Goal: Task Accomplishment & Management: Use online tool/utility

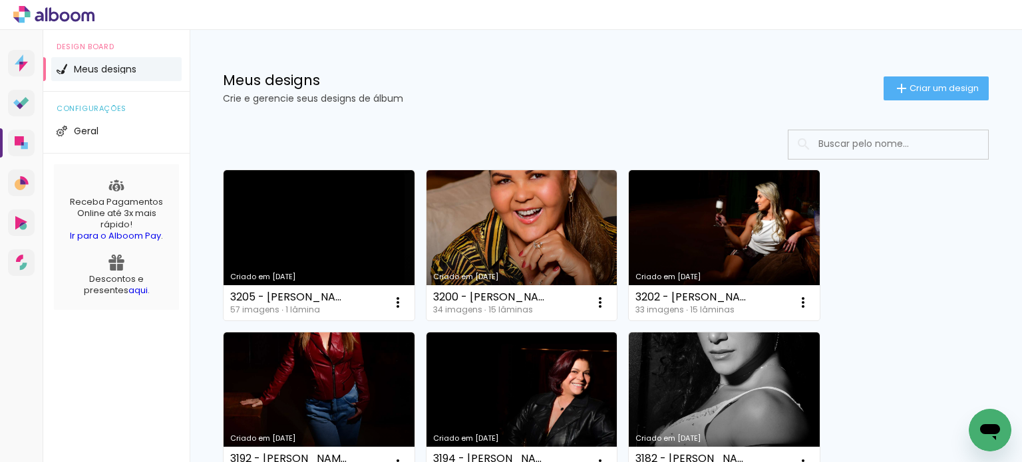
click at [338, 234] on link "Criado em [DATE]" at bounding box center [319, 245] width 191 height 150
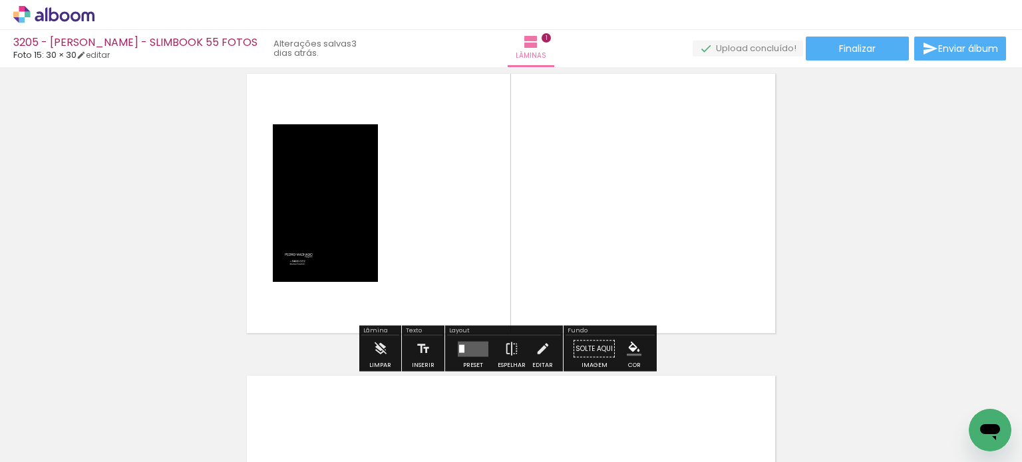
scroll to position [67, 0]
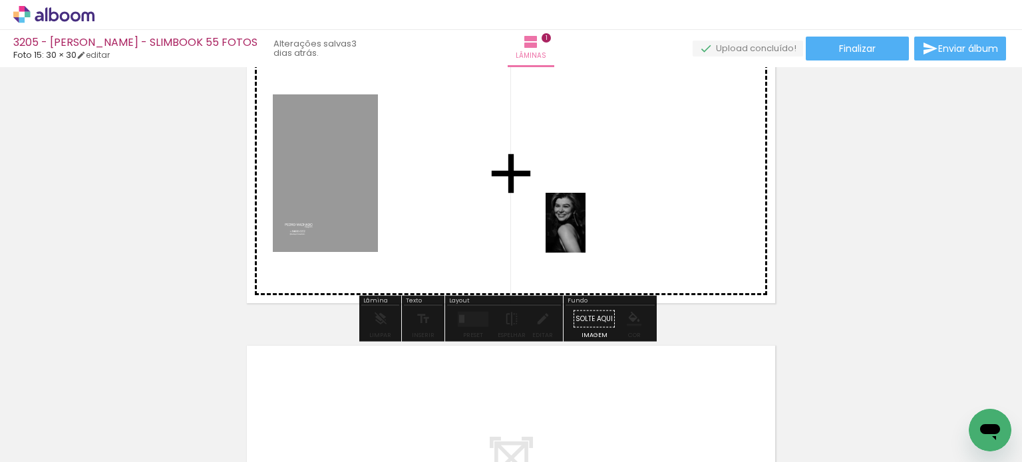
drag, startPoint x: 595, startPoint y: 426, endPoint x: 585, endPoint y: 233, distance: 193.2
click at [585, 233] on quentale-workspace at bounding box center [511, 231] width 1022 height 462
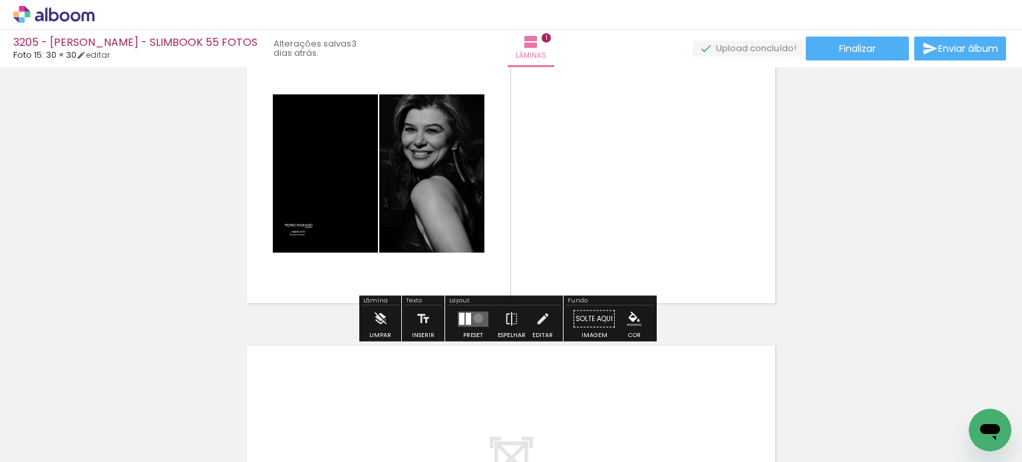
click at [475, 318] on quentale-layouter at bounding box center [473, 318] width 31 height 15
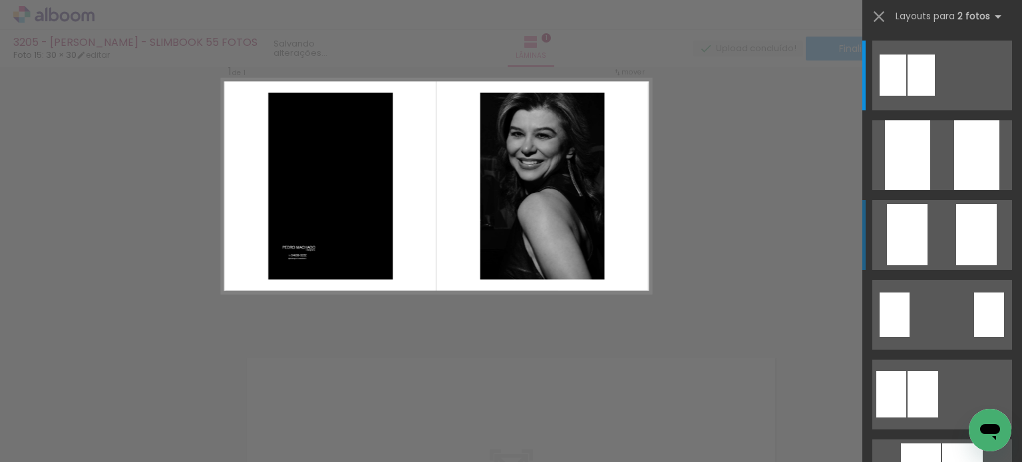
scroll to position [17, 0]
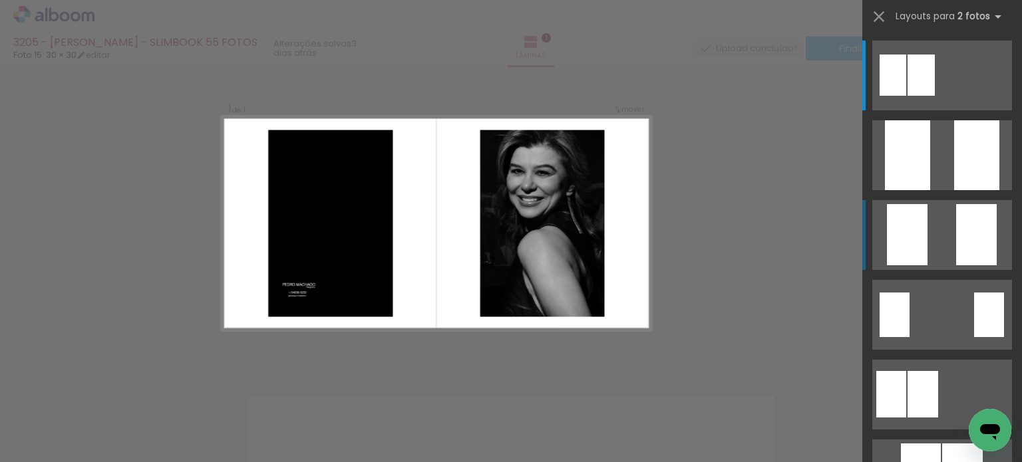
click at [908, 231] on div at bounding box center [907, 234] width 41 height 61
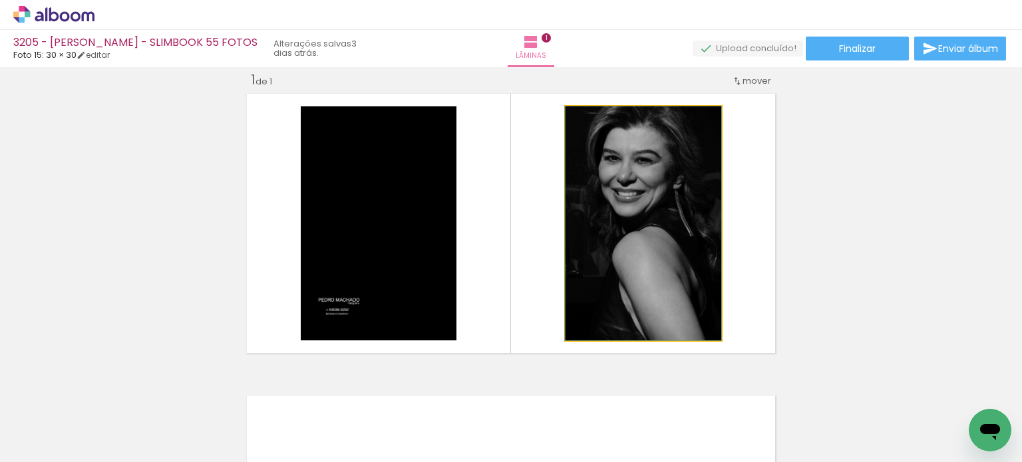
click at [657, 231] on quentale-photo at bounding box center [644, 223] width 156 height 234
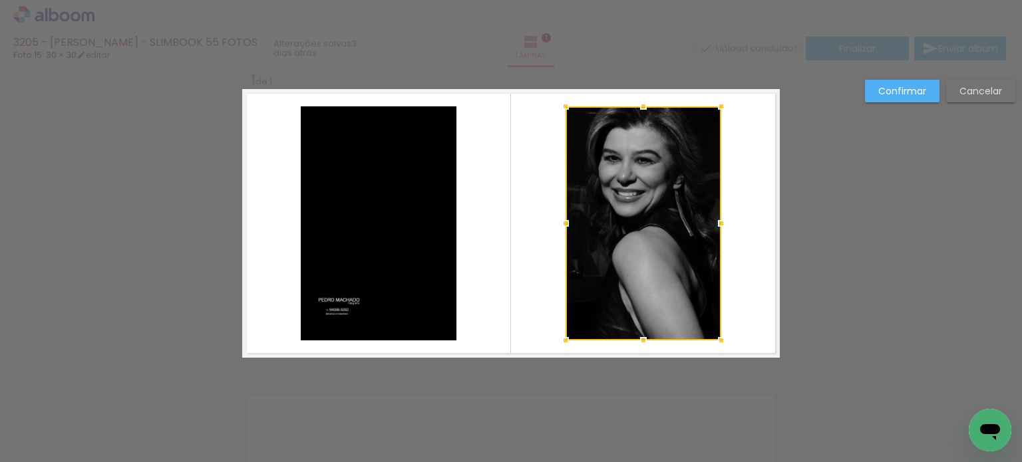
click at [0, 0] on slot "Cancelar" at bounding box center [0, 0] width 0 height 0
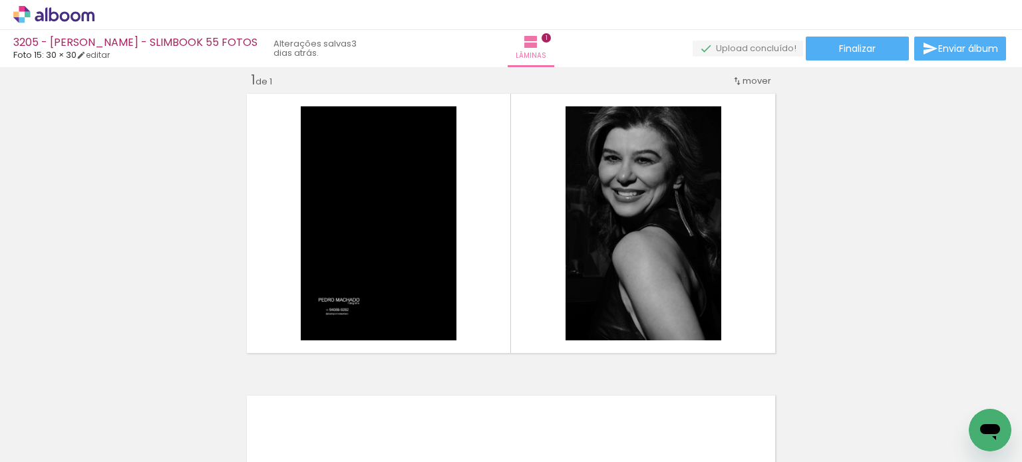
scroll to position [0, 3279]
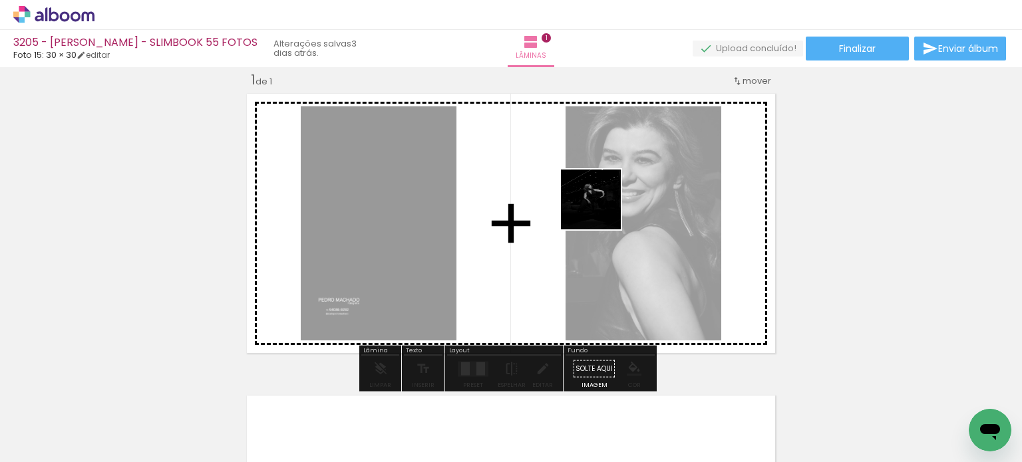
drag, startPoint x: 652, startPoint y: 425, endPoint x: 601, endPoint y: 210, distance: 221.6
click at [601, 210] on quentale-workspace at bounding box center [511, 231] width 1022 height 462
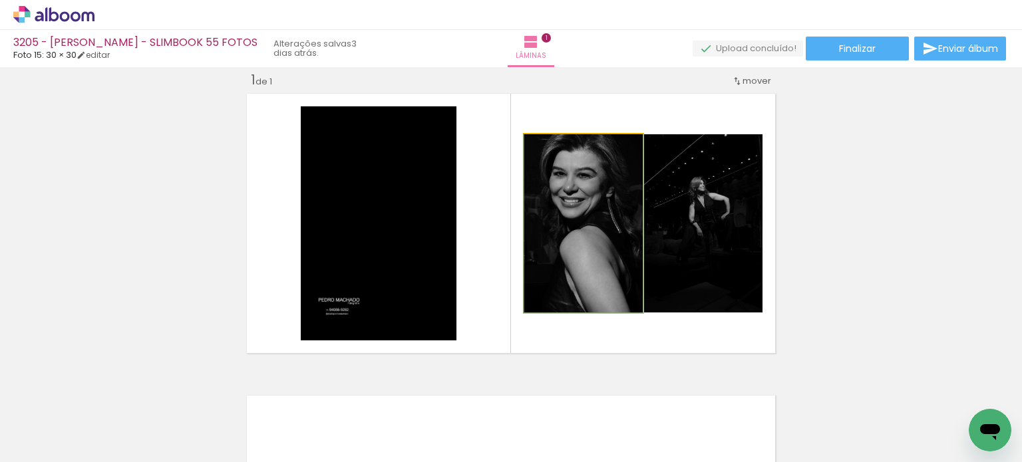
drag, startPoint x: 622, startPoint y: 247, endPoint x: 607, endPoint y: 218, distance: 32.1
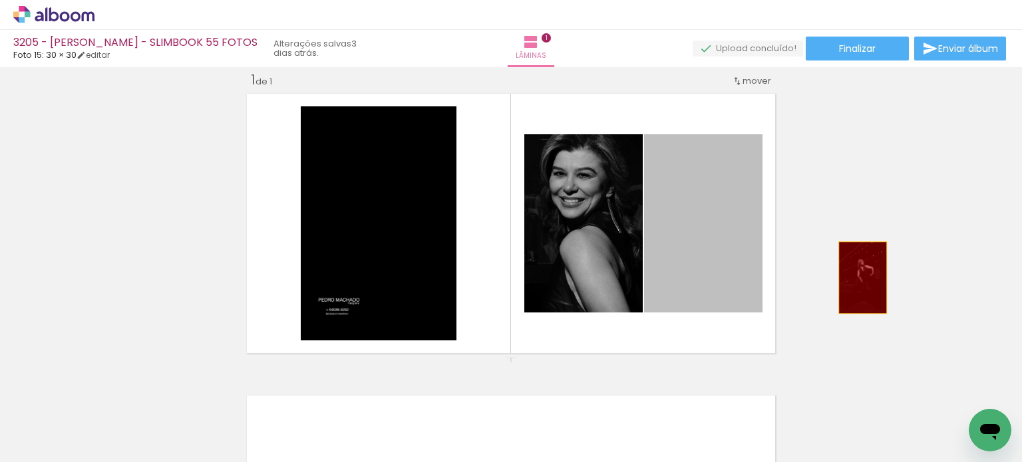
drag, startPoint x: 689, startPoint y: 250, endPoint x: 844, endPoint y: 445, distance: 248.6
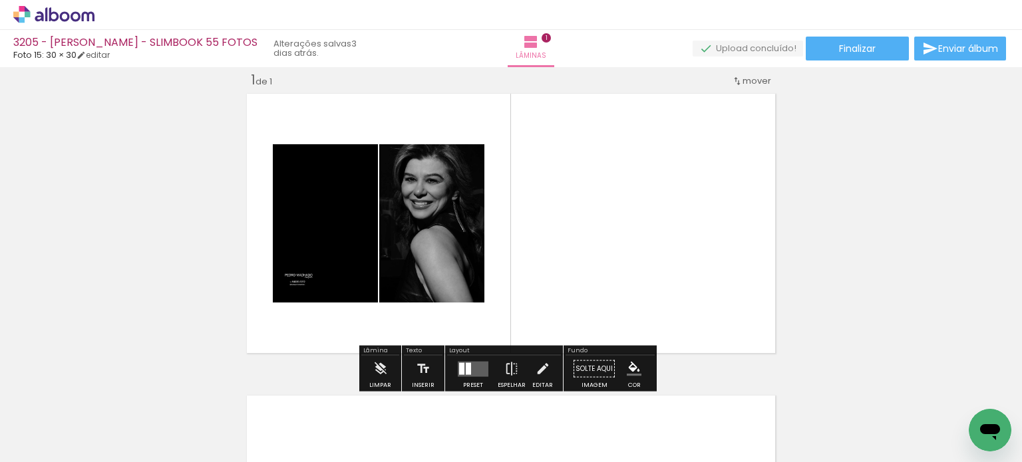
scroll to position [0, 3338]
drag, startPoint x: 815, startPoint y: 457, endPoint x: 5, endPoint y: 22, distance: 919.8
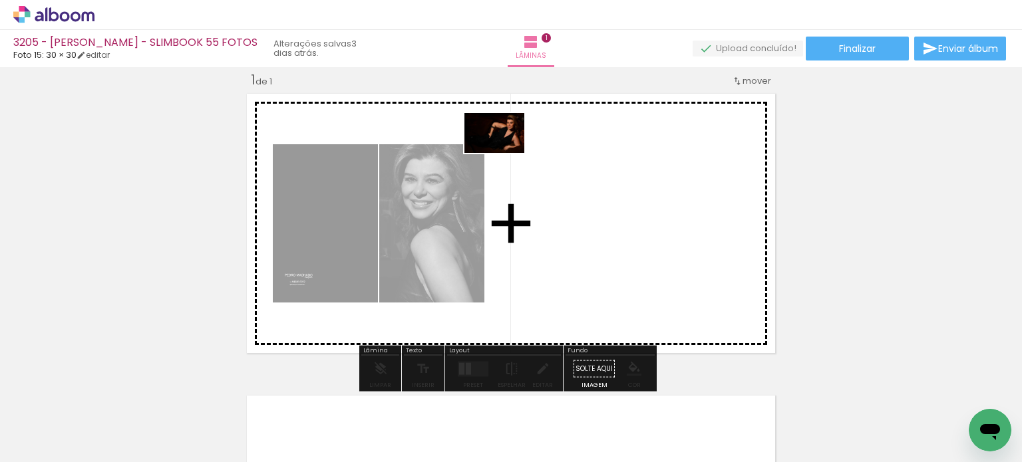
drag, startPoint x: 895, startPoint y: 417, endPoint x: 514, endPoint y: 159, distance: 460.4
click at [514, 159] on quentale-workspace at bounding box center [511, 231] width 1022 height 462
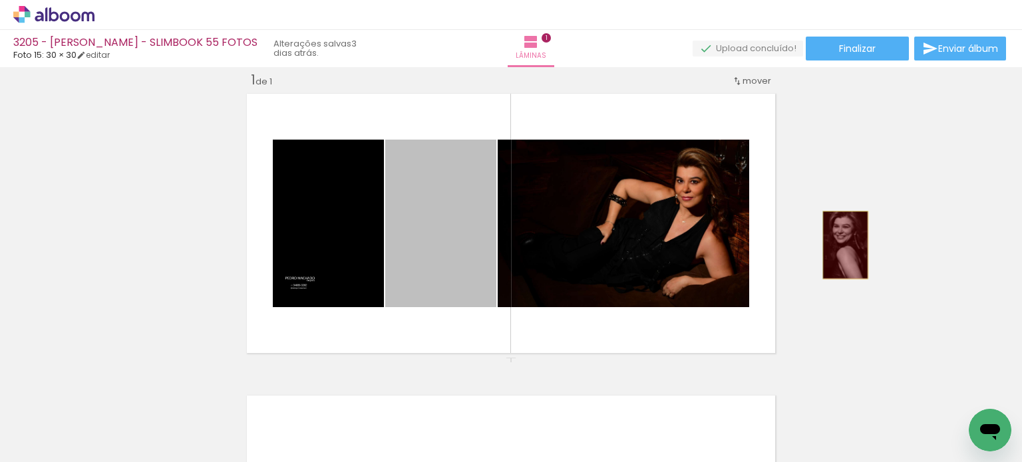
drag, startPoint x: 488, startPoint y: 226, endPoint x: 720, endPoint y: 260, distance: 234.8
click at [839, 246] on div "Inserir lâmina 1 de 1" at bounding box center [511, 357] width 1022 height 605
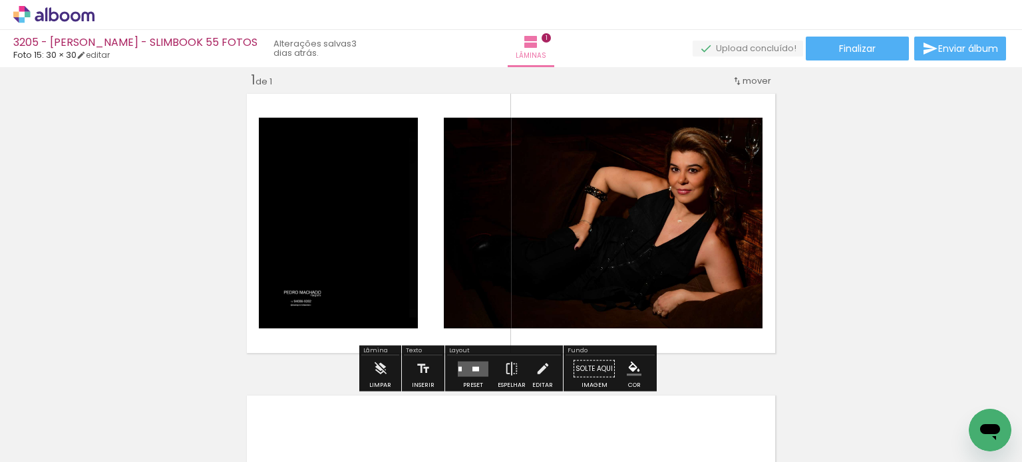
click at [0, 0] on slot "P&B" at bounding box center [0, 0] width 0 height 0
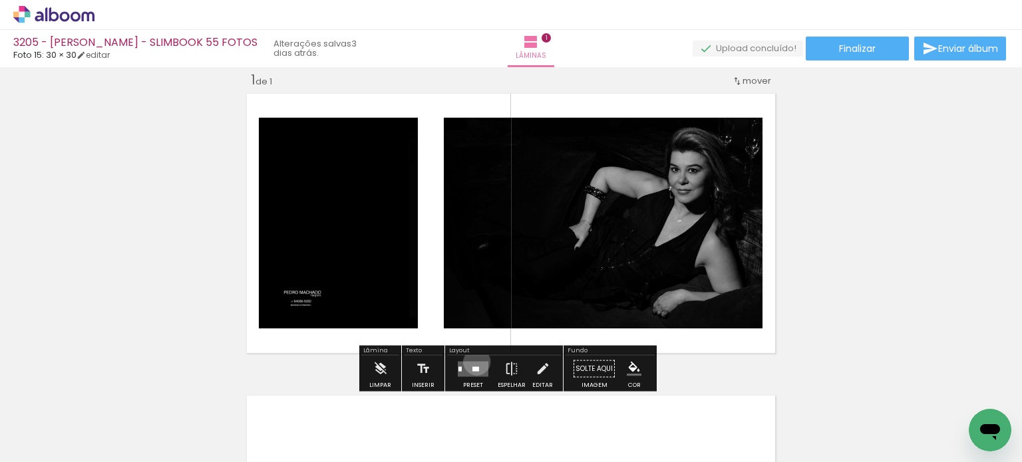
click at [474, 361] on quentale-layouter at bounding box center [473, 368] width 31 height 15
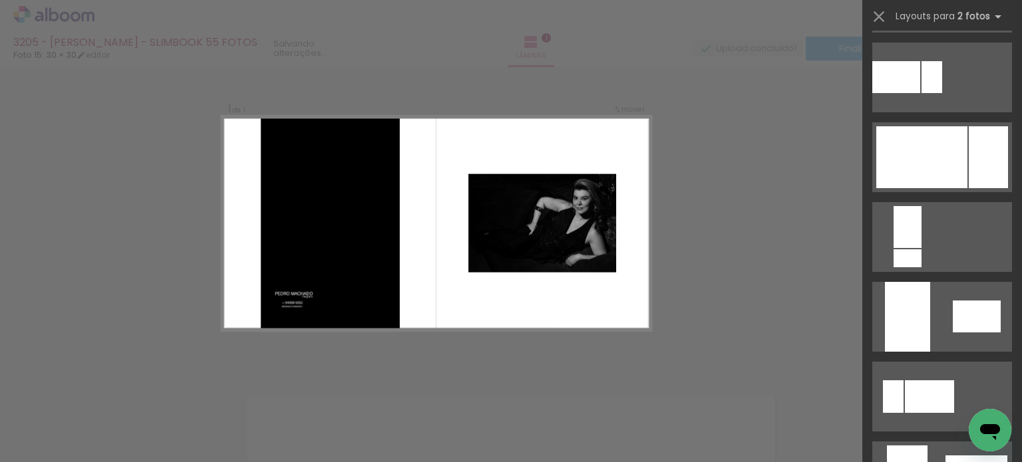
scroll to position [665, 0]
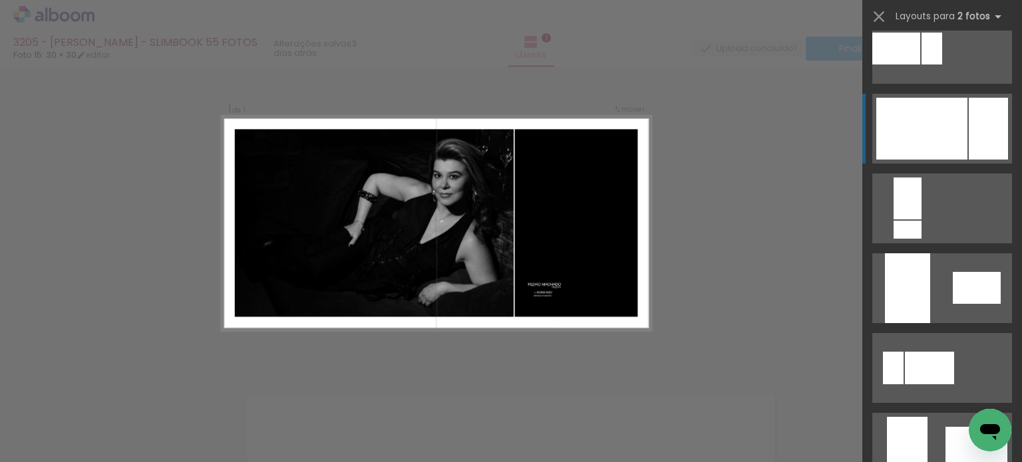
click at [917, 109] on div at bounding box center [921, 129] width 91 height 62
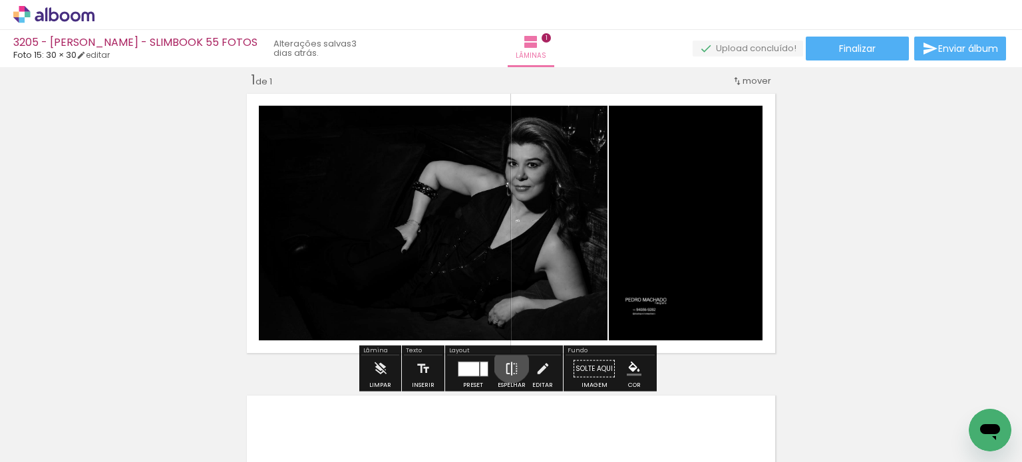
click at [508, 365] on iron-icon at bounding box center [511, 369] width 15 height 27
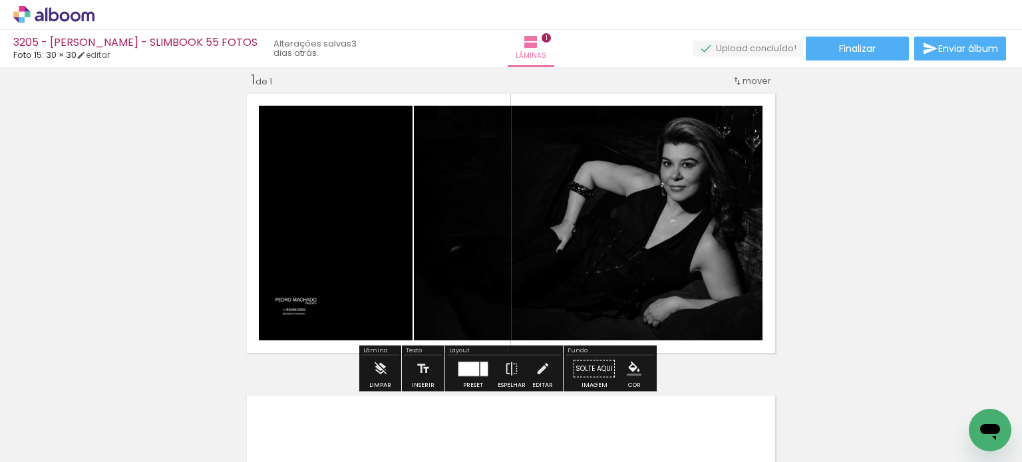
click at [806, 238] on div "Inserir lâmina 1 de 1" at bounding box center [511, 357] width 1022 height 605
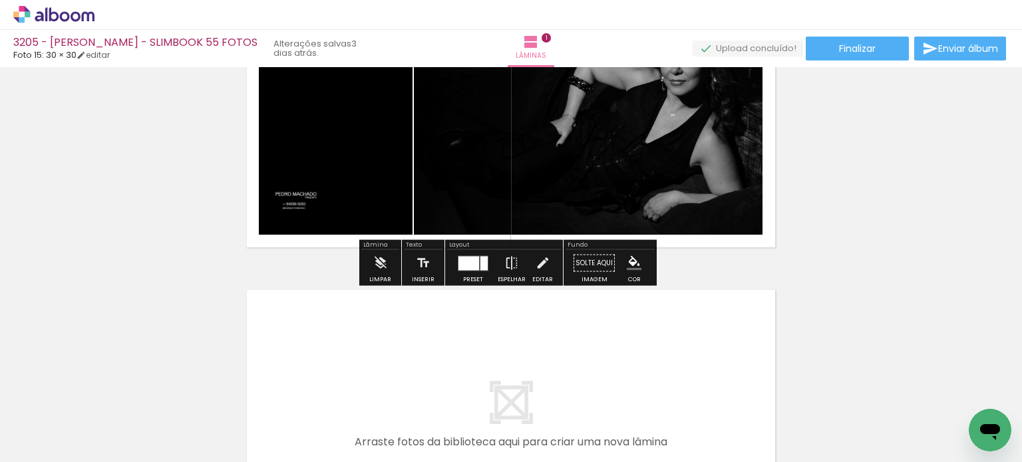
scroll to position [216, 0]
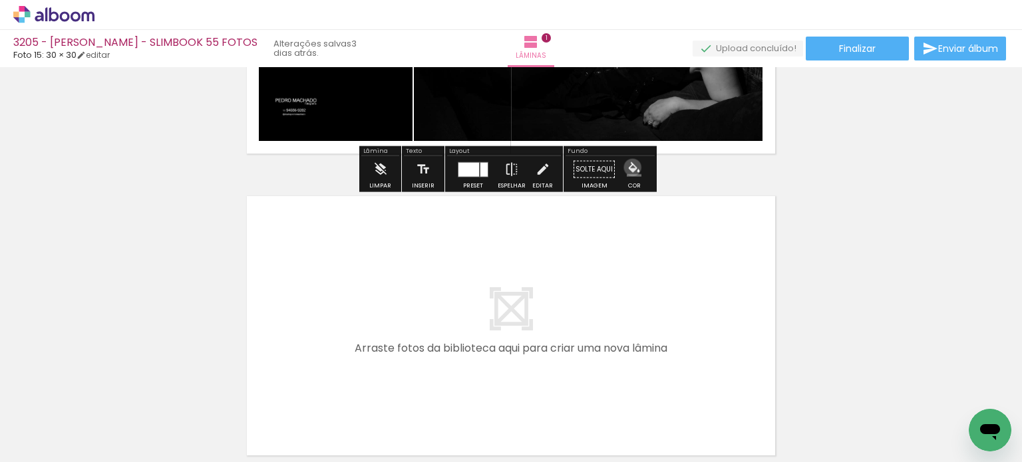
click at [627, 166] on iron-icon "color picker" at bounding box center [634, 169] width 15 height 15
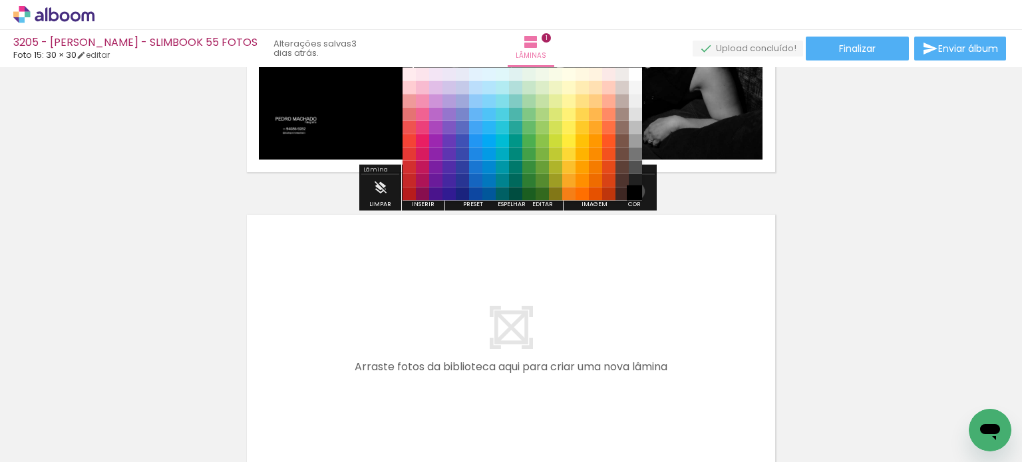
click at [631, 191] on paper-item "#000000" at bounding box center [635, 193] width 13 height 13
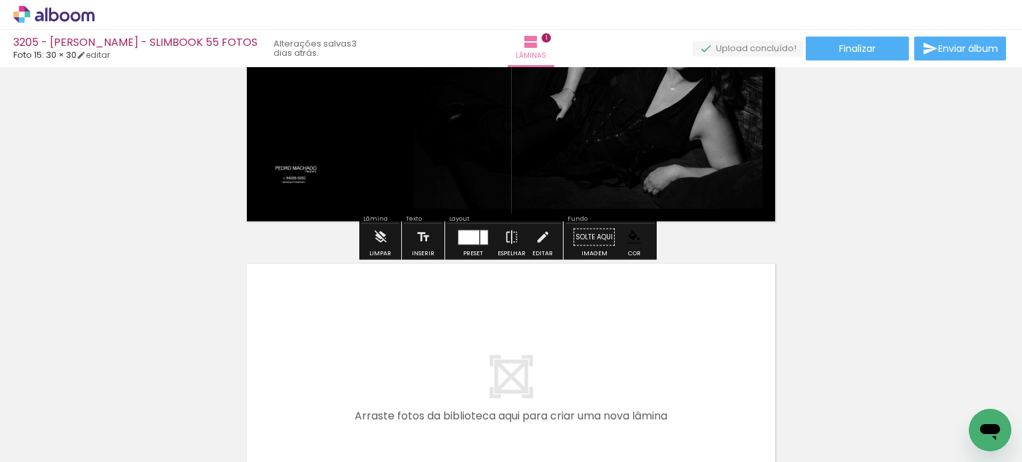
scroll to position [264, 0]
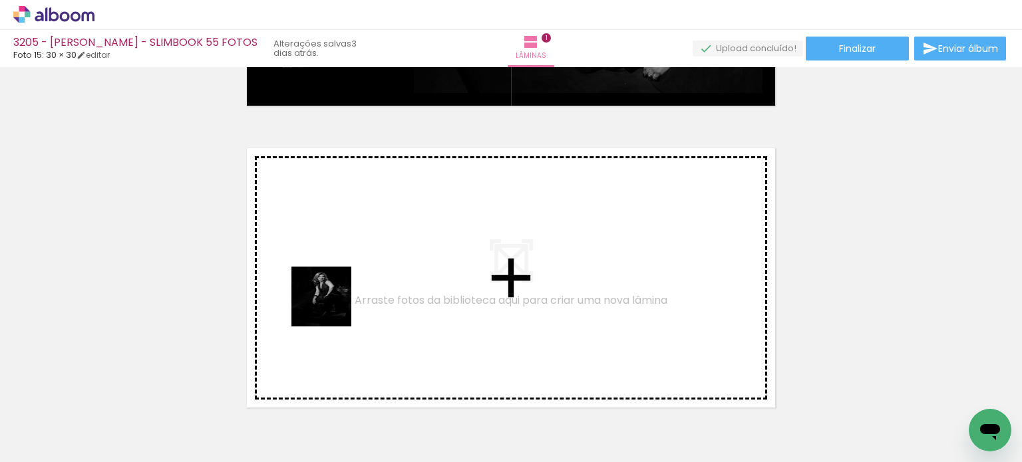
drag, startPoint x: 313, startPoint y: 426, endPoint x: 399, endPoint y: 431, distance: 85.3
click at [332, 307] on quentale-workspace at bounding box center [511, 231] width 1022 height 462
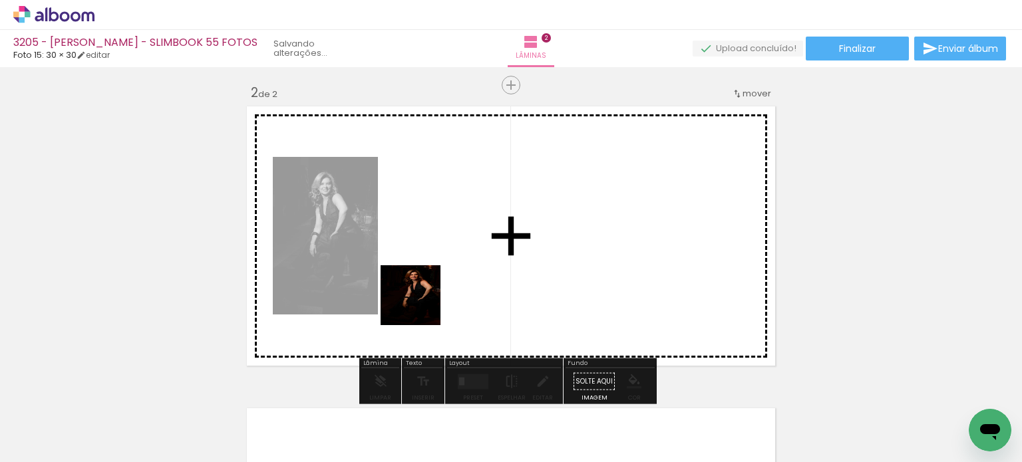
scroll to position [319, 0]
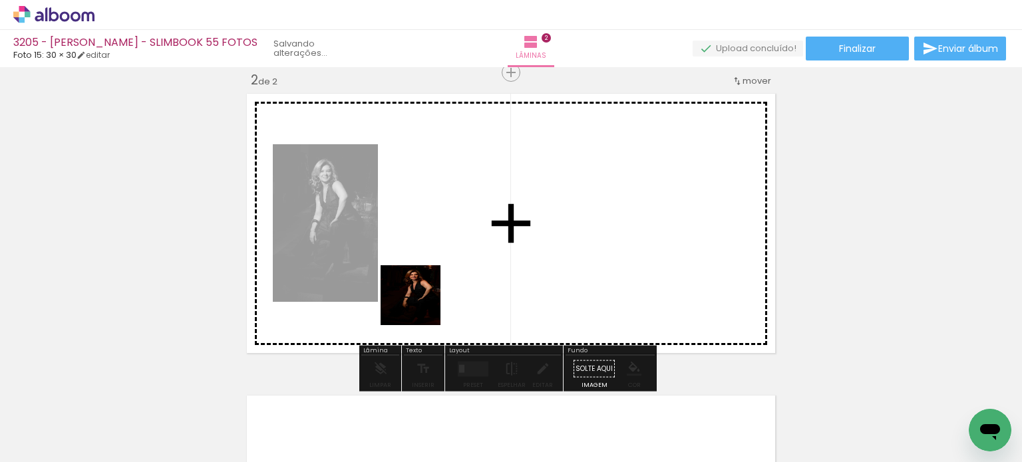
drag, startPoint x: 391, startPoint y: 417, endPoint x: 458, endPoint y: 210, distance: 218.2
click at [458, 210] on quentale-workspace at bounding box center [511, 231] width 1022 height 462
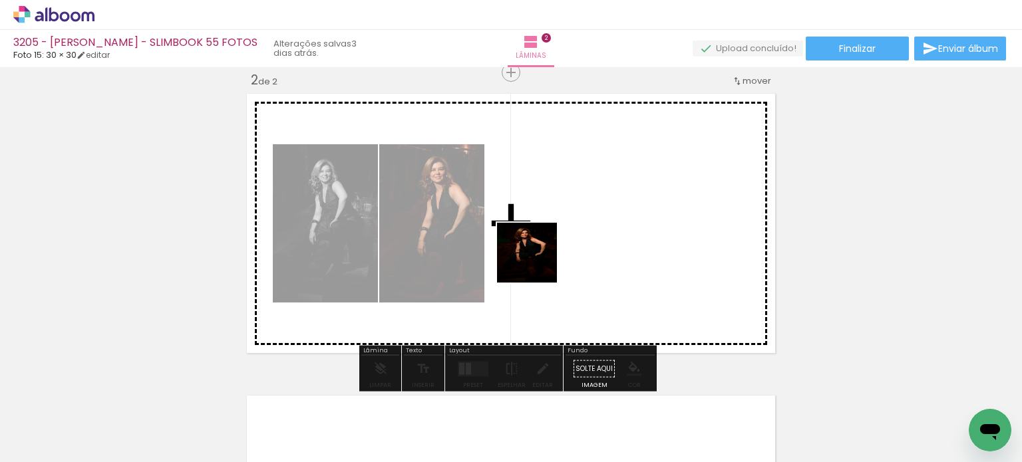
drag, startPoint x: 526, startPoint y: 297, endPoint x: 537, endPoint y: 263, distance: 36.2
click at [537, 263] on quentale-workspace at bounding box center [511, 231] width 1022 height 462
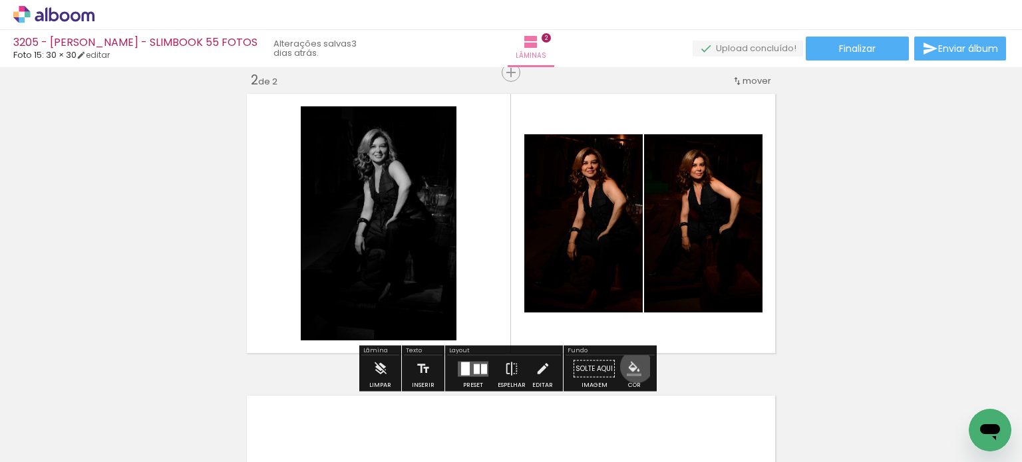
drag, startPoint x: 631, startPoint y: 367, endPoint x: 651, endPoint y: 357, distance: 22.3
click at [633, 365] on iron-icon "color picker" at bounding box center [634, 369] width 15 height 15
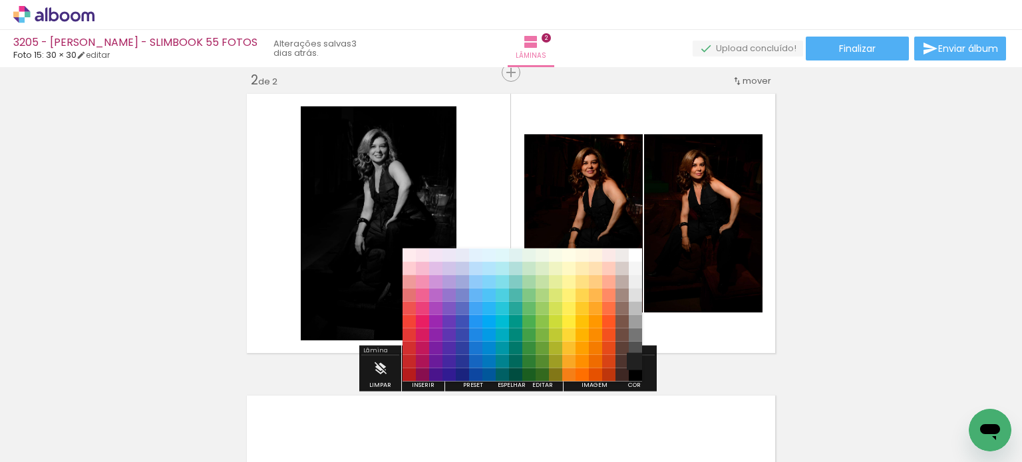
click at [633, 360] on paper-item "#212121" at bounding box center [635, 361] width 13 height 13
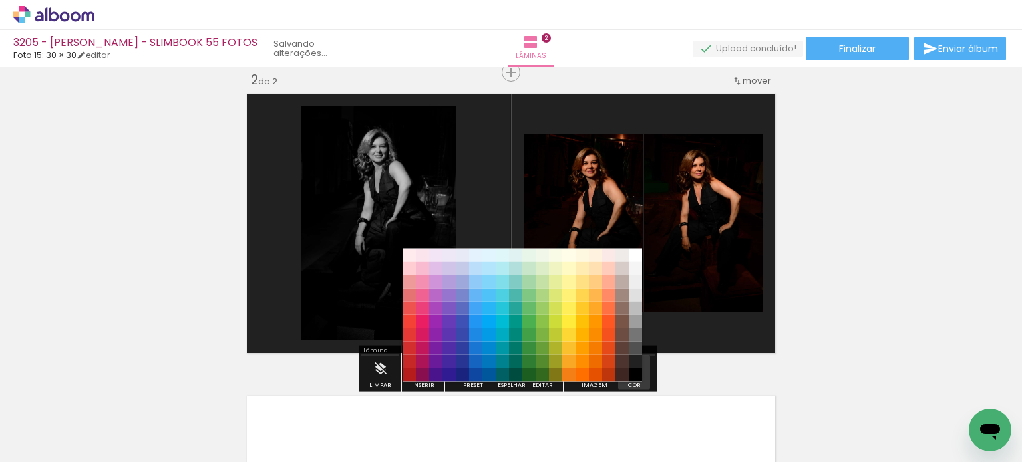
click at [629, 367] on iron-icon "color picker" at bounding box center [634, 369] width 15 height 15
click at [635, 377] on paper-item "#000000" at bounding box center [635, 374] width 13 height 13
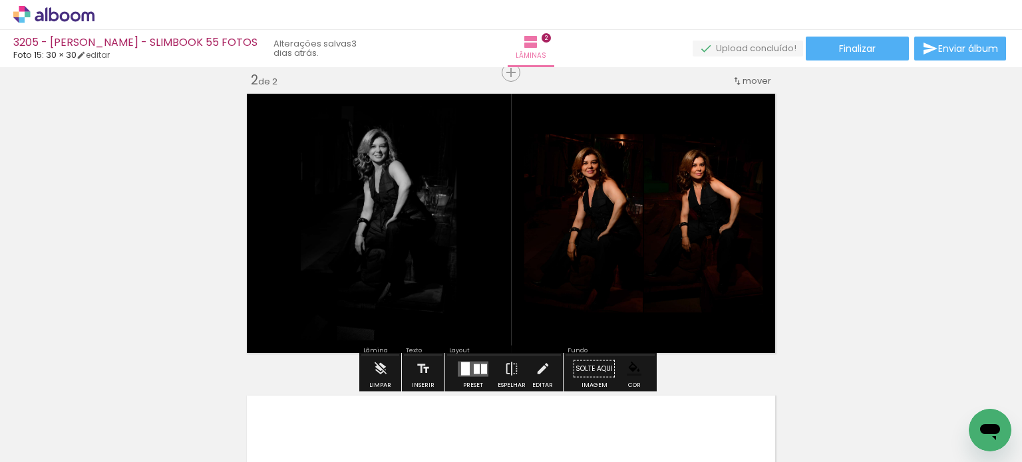
click at [883, 269] on div "Inserir lâmina 1 de 2 Inserir lâmina 2 de 2" at bounding box center [511, 206] width 1022 height 907
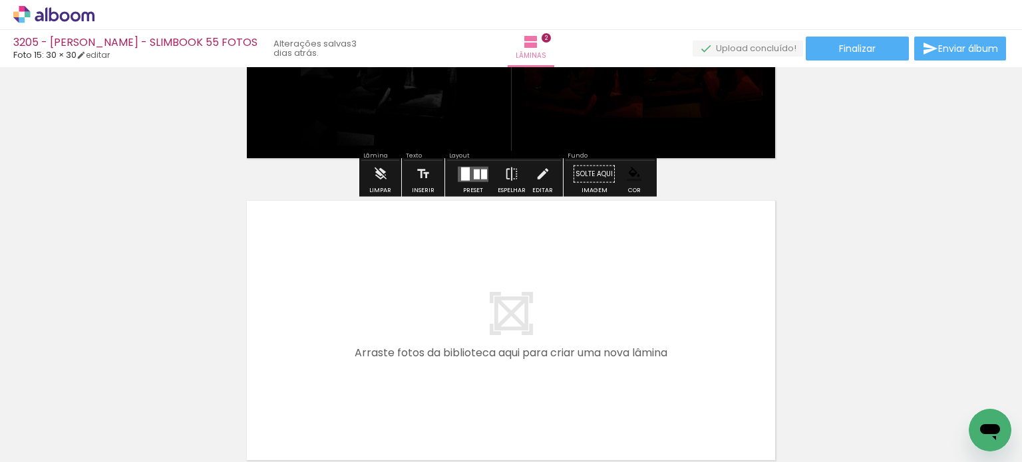
scroll to position [518, 0]
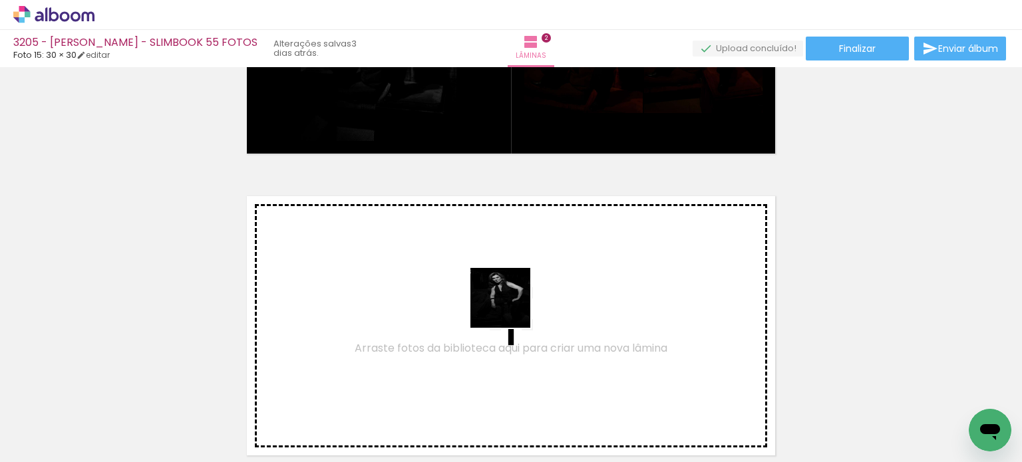
drag, startPoint x: 524, startPoint y: 409, endPoint x: 596, endPoint y: 420, distance: 72.6
click at [513, 312] on quentale-workspace at bounding box center [511, 231] width 1022 height 462
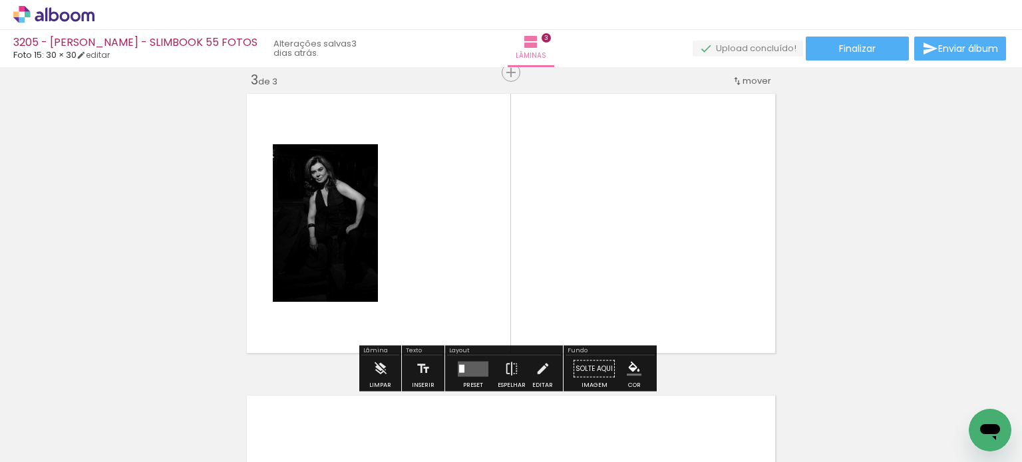
scroll to position [554, 0]
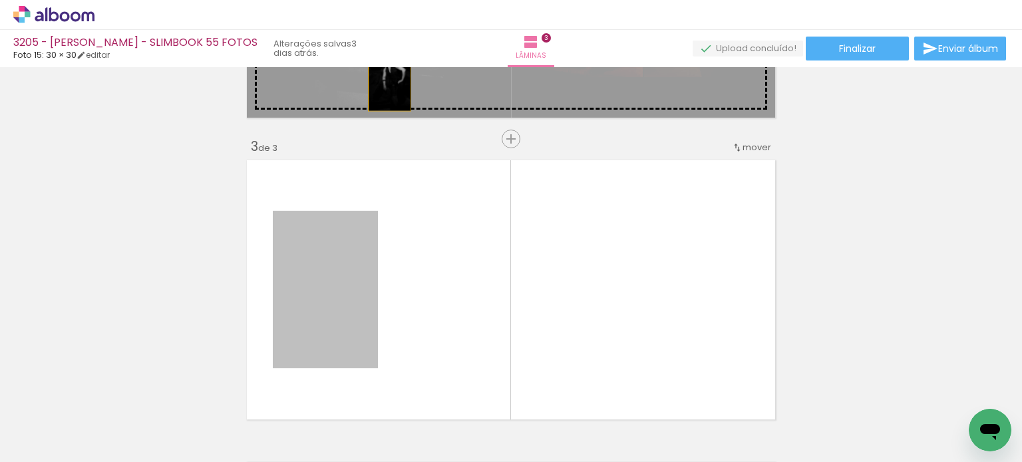
drag, startPoint x: 357, startPoint y: 310, endPoint x: 526, endPoint y: 208, distance: 197.9
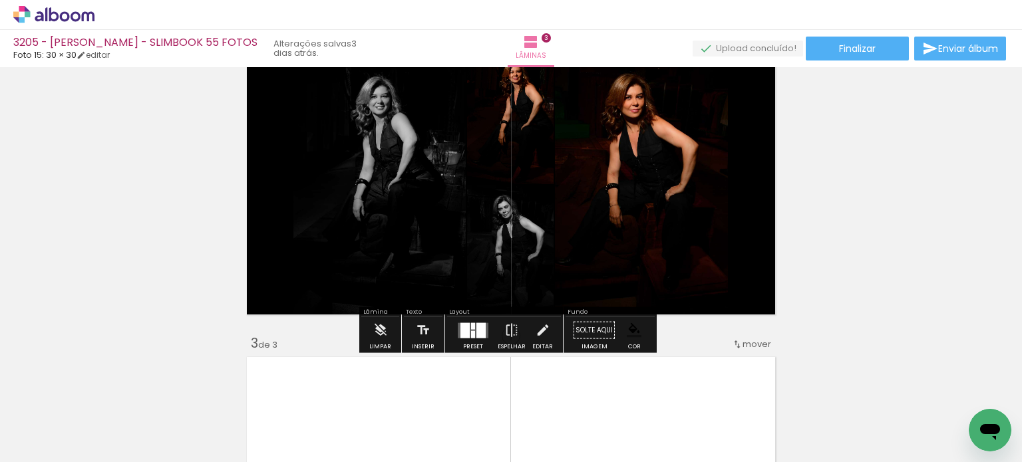
scroll to position [355, 0]
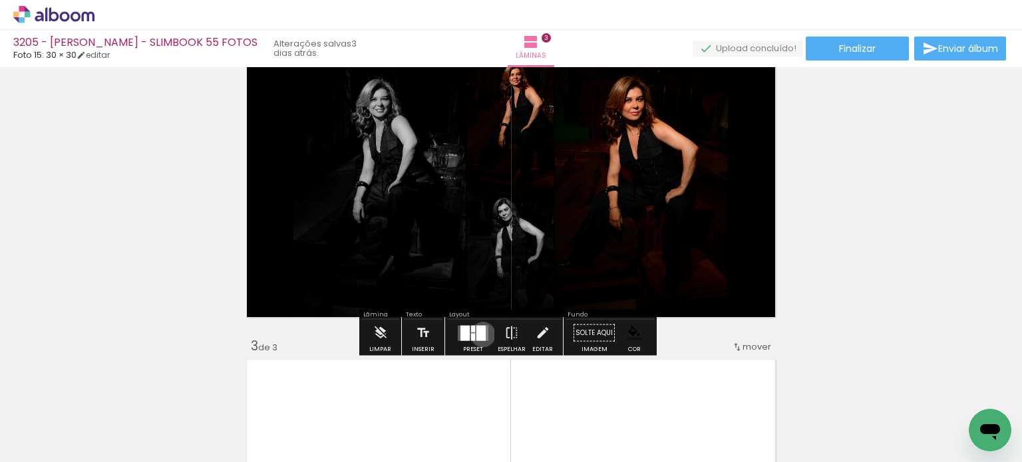
drag, startPoint x: 480, startPoint y: 334, endPoint x: 660, endPoint y: 191, distance: 230.2
click at [485, 333] on div at bounding box center [473, 333] width 36 height 27
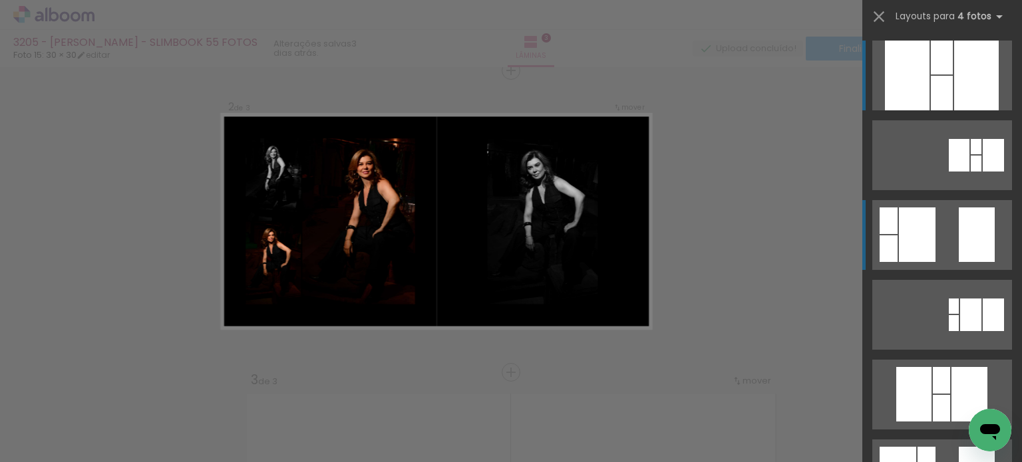
scroll to position [319, 0]
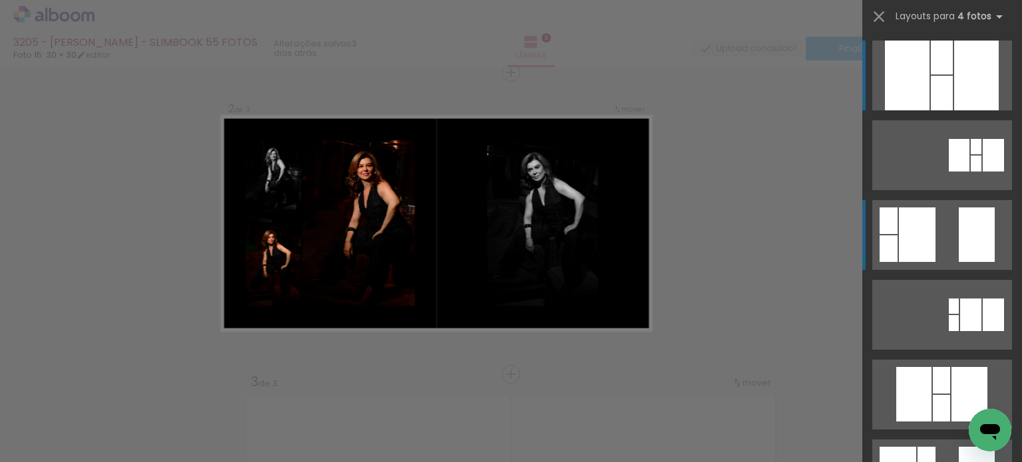
click at [948, 222] on quentale-layouter at bounding box center [942, 235] width 140 height 70
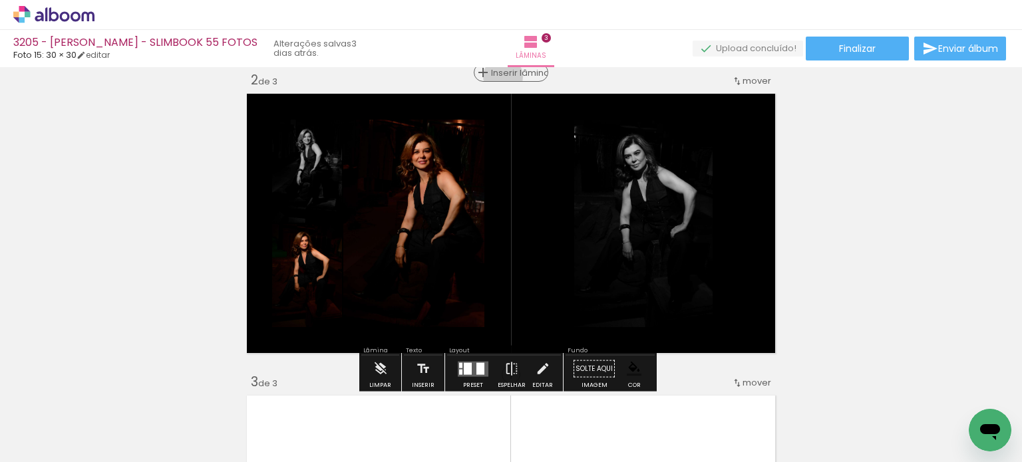
click at [502, 76] on span "Inserir lâmina" at bounding box center [517, 73] width 52 height 9
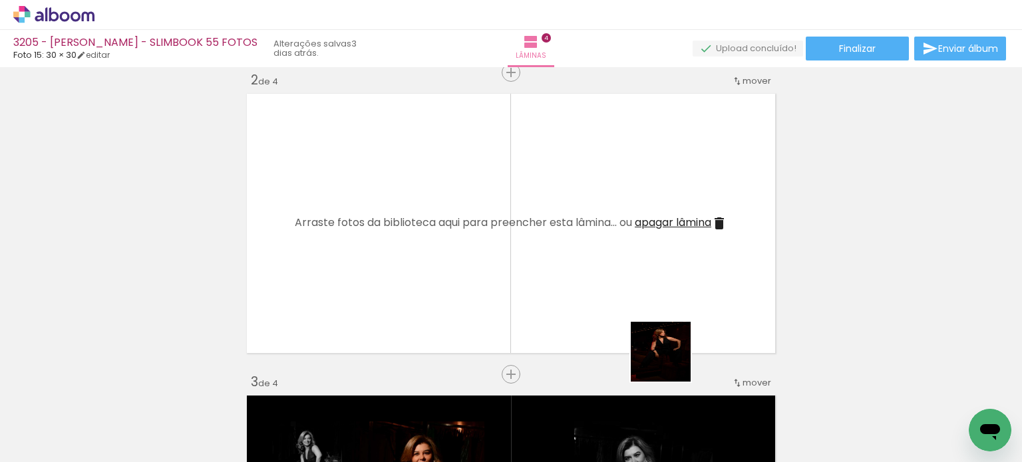
drag, startPoint x: 671, startPoint y: 362, endPoint x: 766, endPoint y: 436, distance: 121.0
click at [599, 226] on quentale-workspace at bounding box center [511, 231] width 1022 height 462
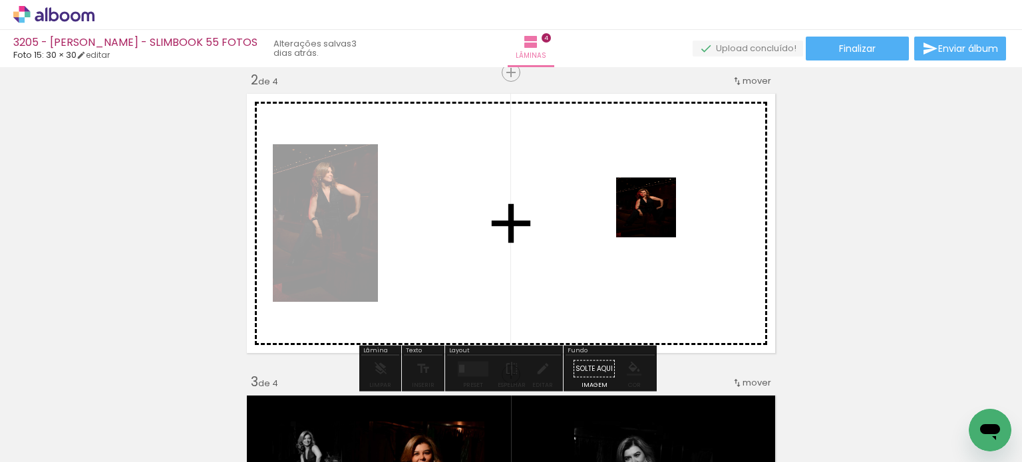
drag, startPoint x: 751, startPoint y: 410, endPoint x: 656, endPoint y: 218, distance: 215.1
click at [656, 218] on quentale-workspace at bounding box center [511, 231] width 1022 height 462
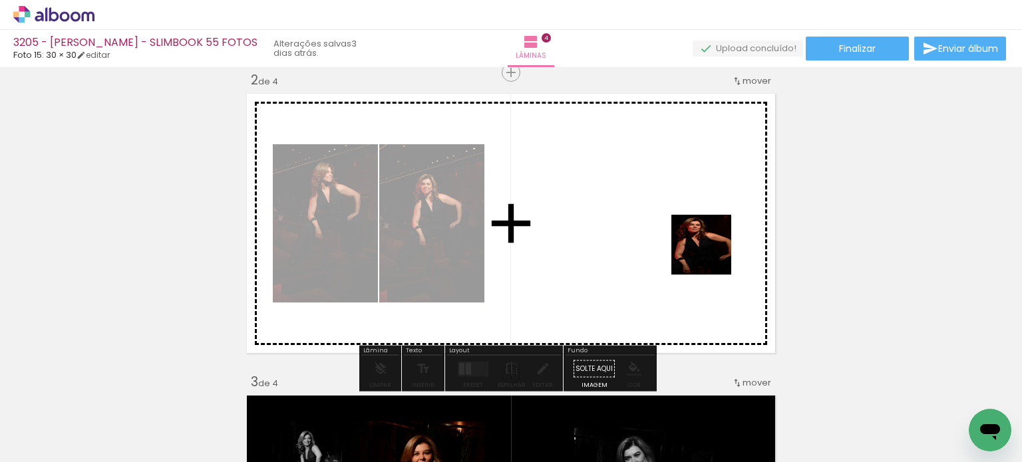
drag, startPoint x: 825, startPoint y: 413, endPoint x: 577, endPoint y: 284, distance: 279.1
click at [693, 238] on quentale-workspace at bounding box center [511, 231] width 1022 height 462
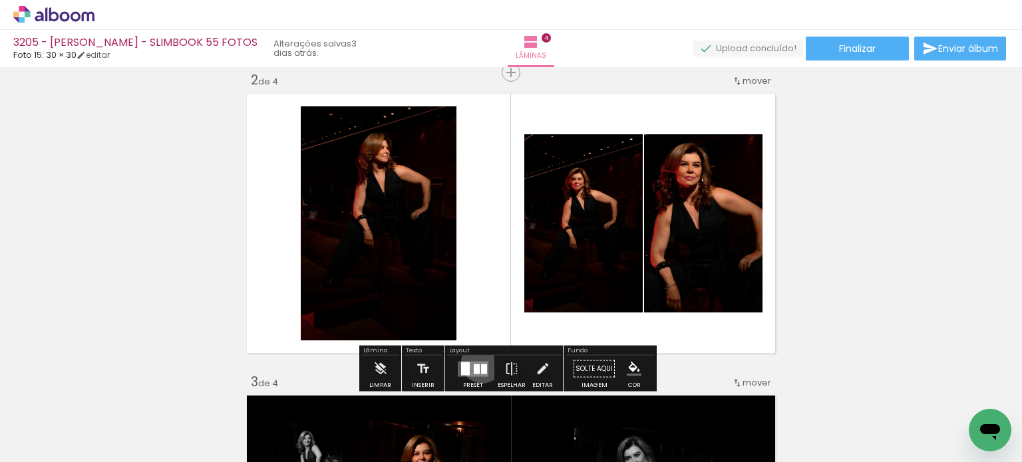
click at [479, 362] on quentale-layouter at bounding box center [473, 368] width 31 height 15
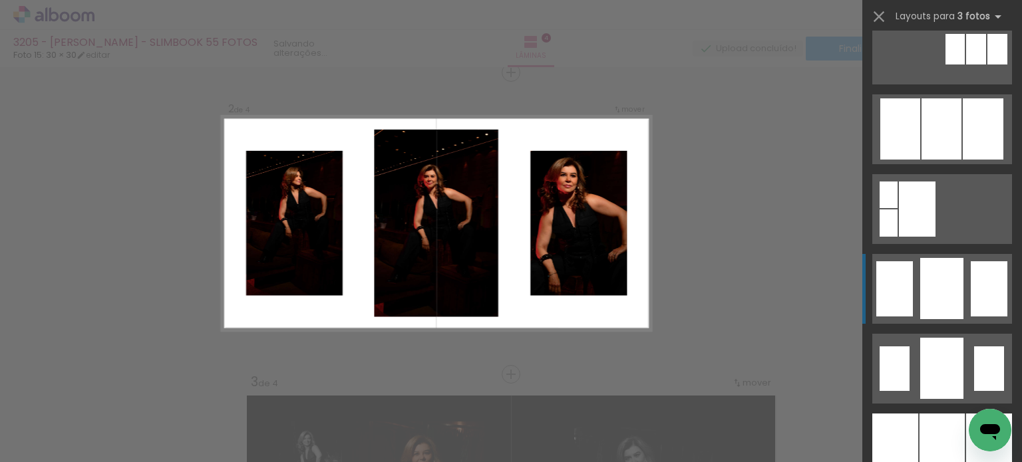
scroll to position [1065, 0]
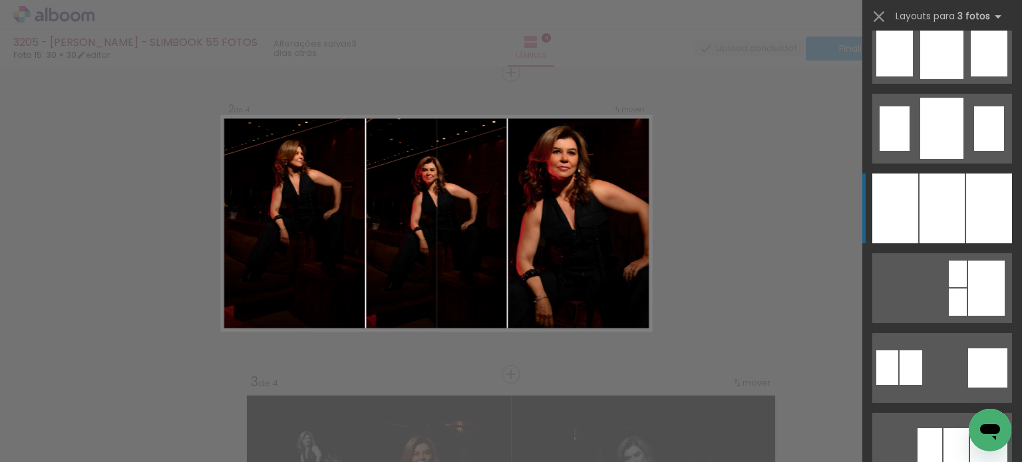
click at [945, 207] on div at bounding box center [941, 209] width 45 height 70
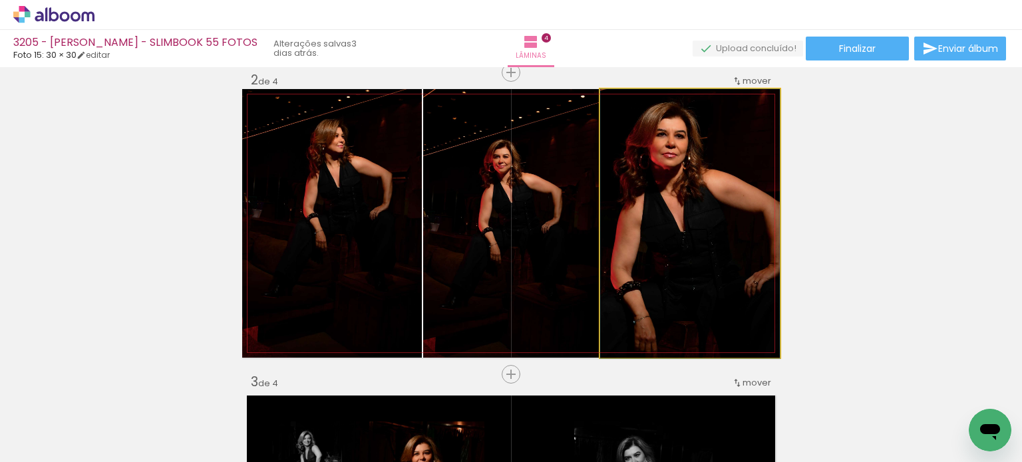
drag, startPoint x: 667, startPoint y: 284, endPoint x: 508, endPoint y: 265, distance: 160.1
click at [0, 0] on slot at bounding box center [0, 0] width 0 height 0
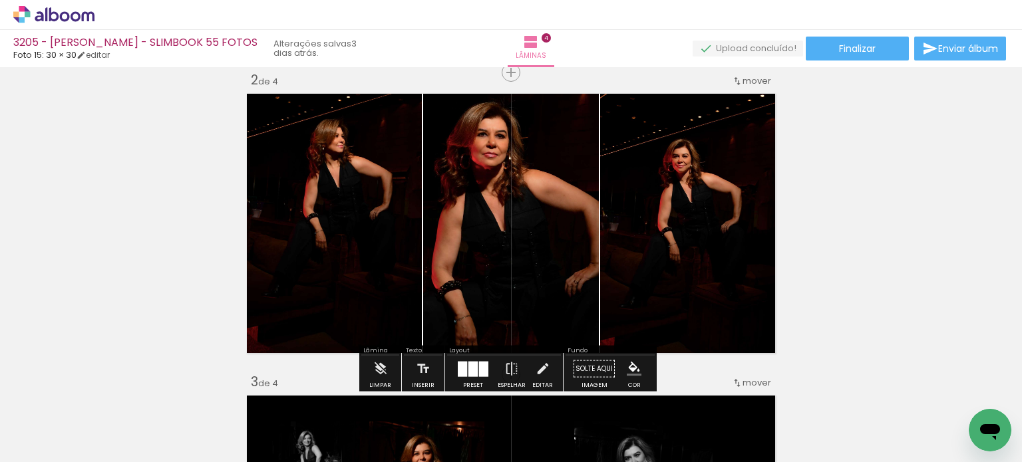
click at [627, 369] on iron-icon "color picker" at bounding box center [634, 369] width 15 height 15
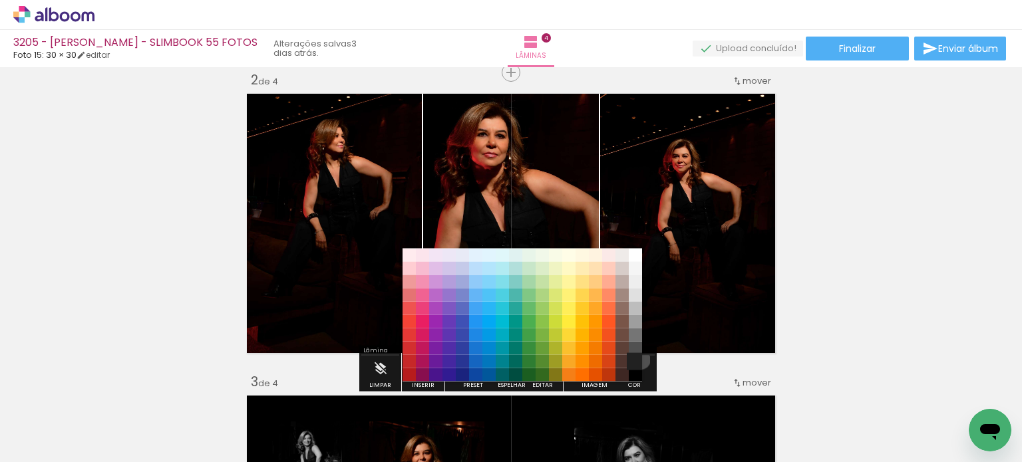
click at [635, 359] on paper-item "#212121" at bounding box center [635, 361] width 13 height 13
click at [628, 371] on iron-icon "color picker" at bounding box center [634, 369] width 15 height 15
click at [639, 375] on paper-item "#000000" at bounding box center [635, 374] width 13 height 13
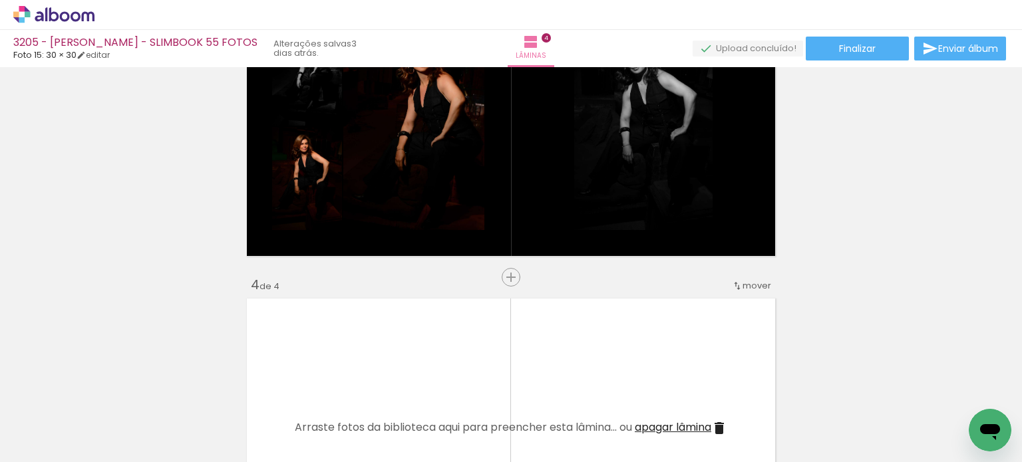
scroll to position [585, 0]
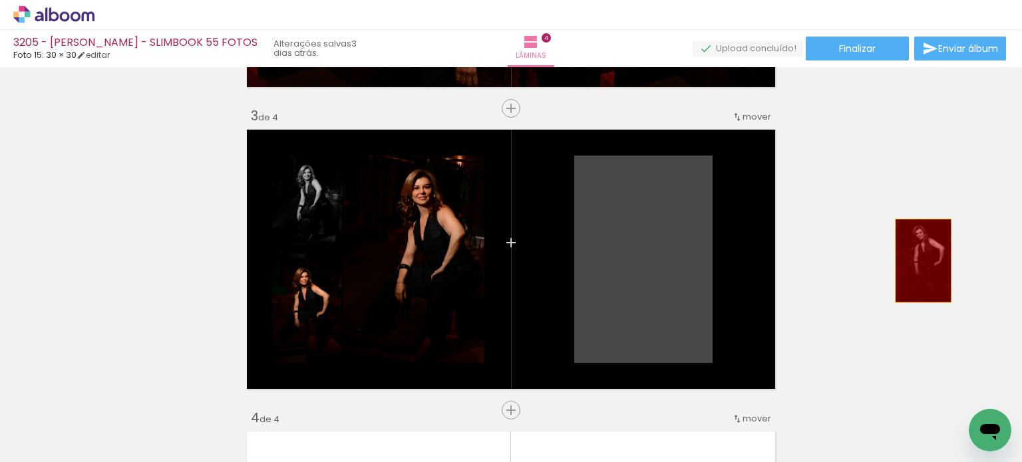
drag, startPoint x: 635, startPoint y: 265, endPoint x: 918, endPoint y: 261, distance: 283.5
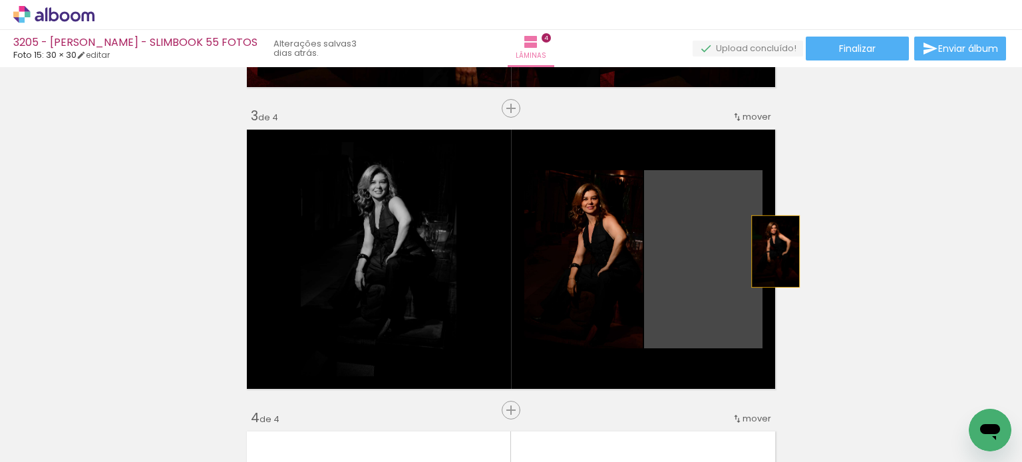
drag, startPoint x: 757, startPoint y: 255, endPoint x: 806, endPoint y: 238, distance: 51.6
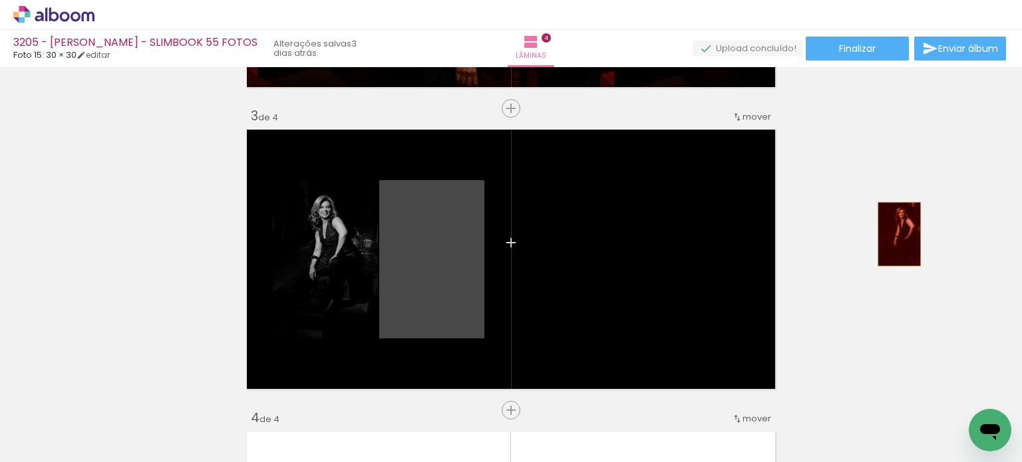
drag, startPoint x: 460, startPoint y: 268, endPoint x: 894, endPoint y: 234, distance: 435.8
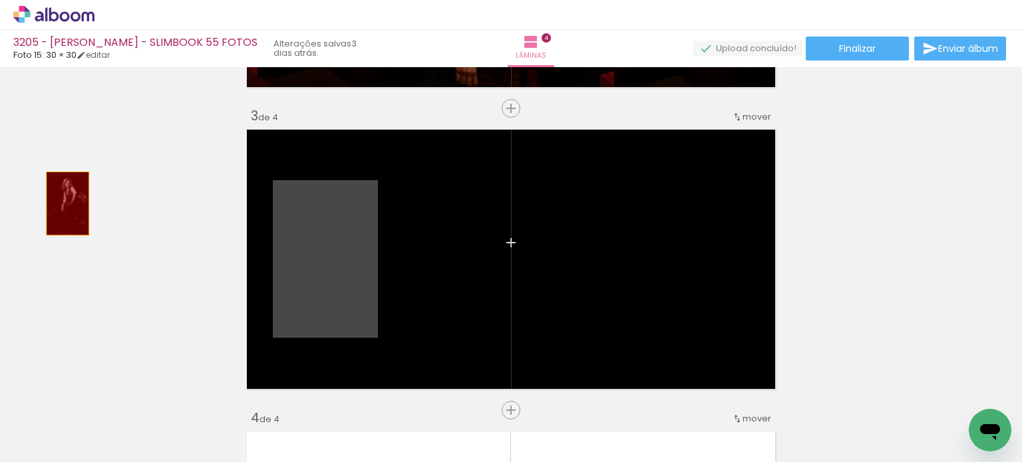
drag, startPoint x: 343, startPoint y: 286, endPoint x: 45, endPoint y: 200, distance: 310.4
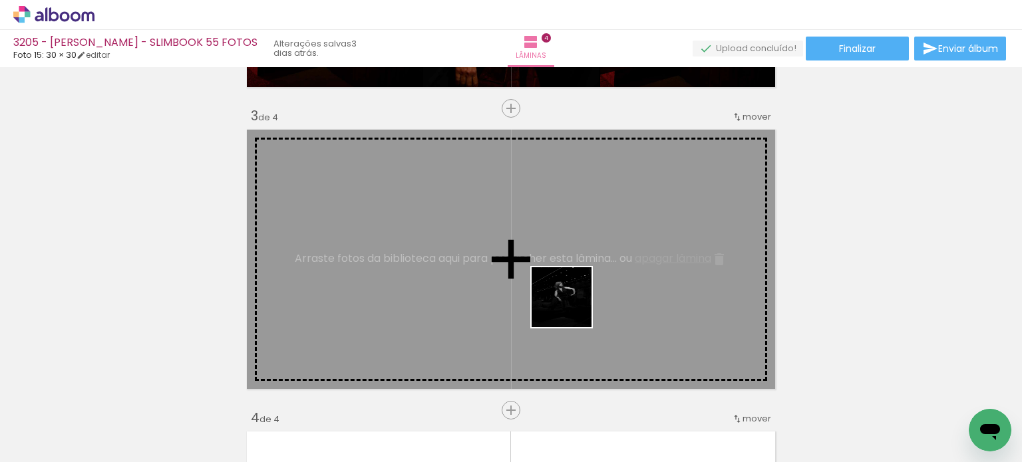
drag, startPoint x: 604, startPoint y: 409, endPoint x: 574, endPoint y: 305, distance: 108.0
click at [574, 305] on quentale-workspace at bounding box center [511, 231] width 1022 height 462
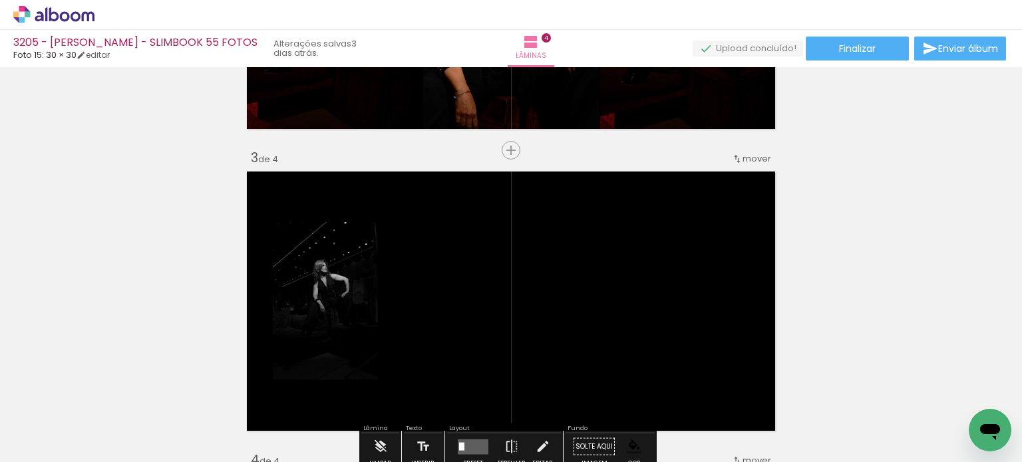
scroll to position [518, 0]
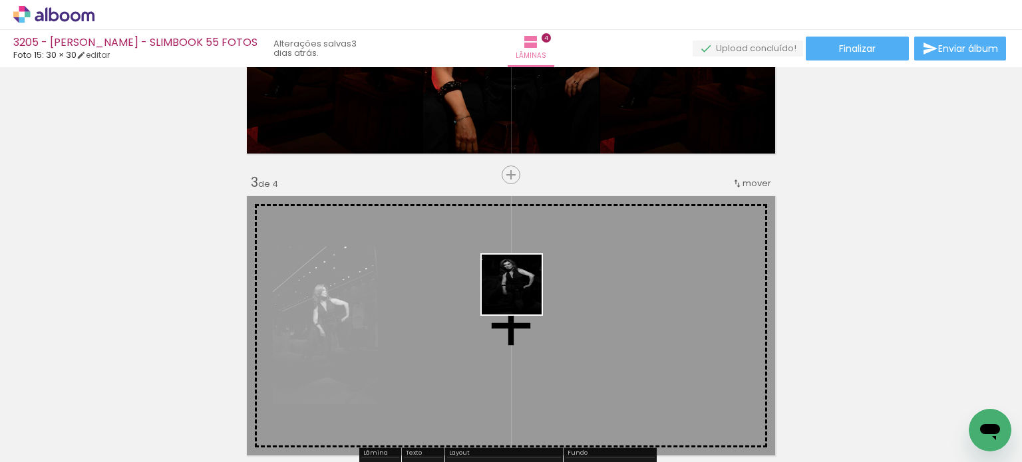
drag, startPoint x: 516, startPoint y: 410, endPoint x: 522, endPoint y: 295, distance: 115.9
click at [522, 295] on quentale-workspace at bounding box center [511, 231] width 1022 height 462
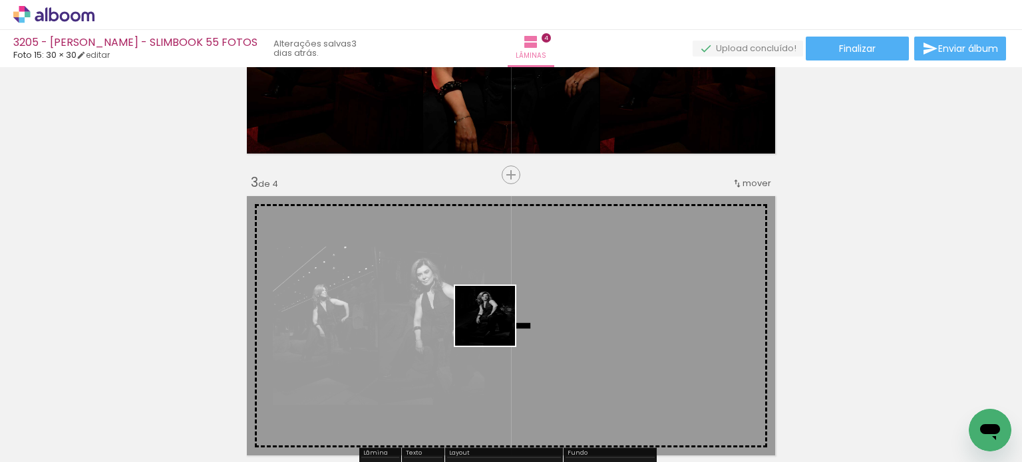
drag, startPoint x: 311, startPoint y: 417, endPoint x: 585, endPoint y: 320, distance: 290.8
click at [585, 320] on quentale-workspace at bounding box center [511, 231] width 1022 height 462
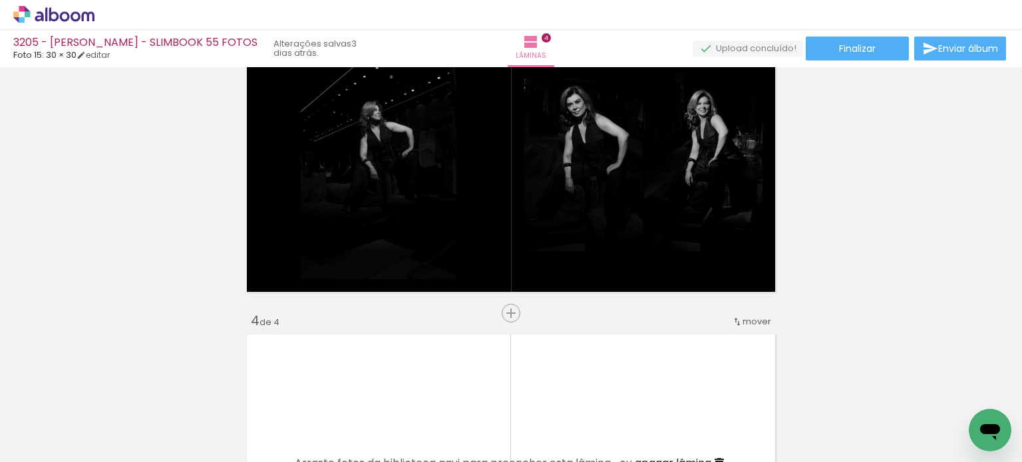
scroll to position [718, 0]
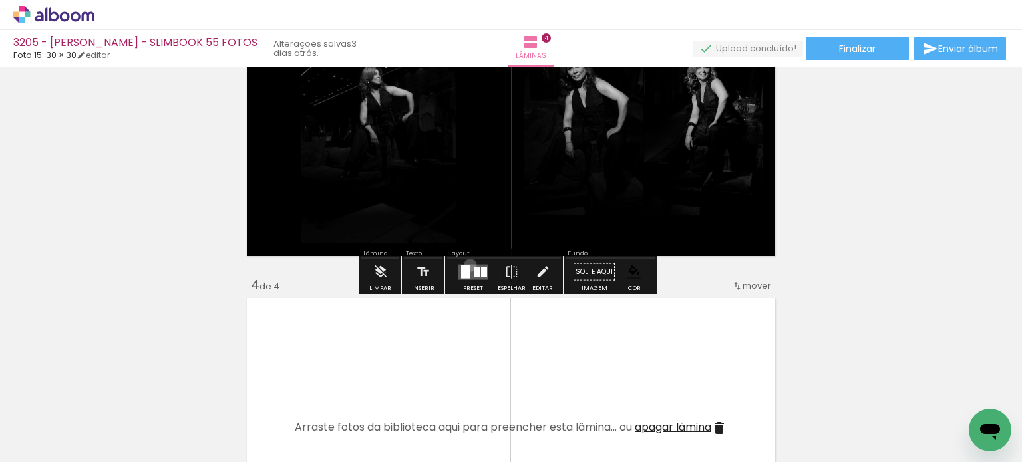
click at [467, 265] on quentale-layouter at bounding box center [473, 271] width 31 height 15
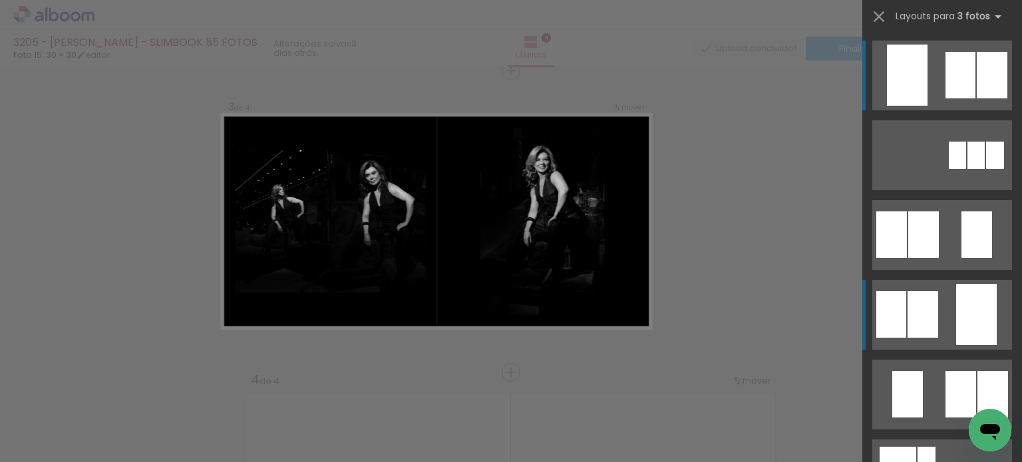
scroll to position [621, 0]
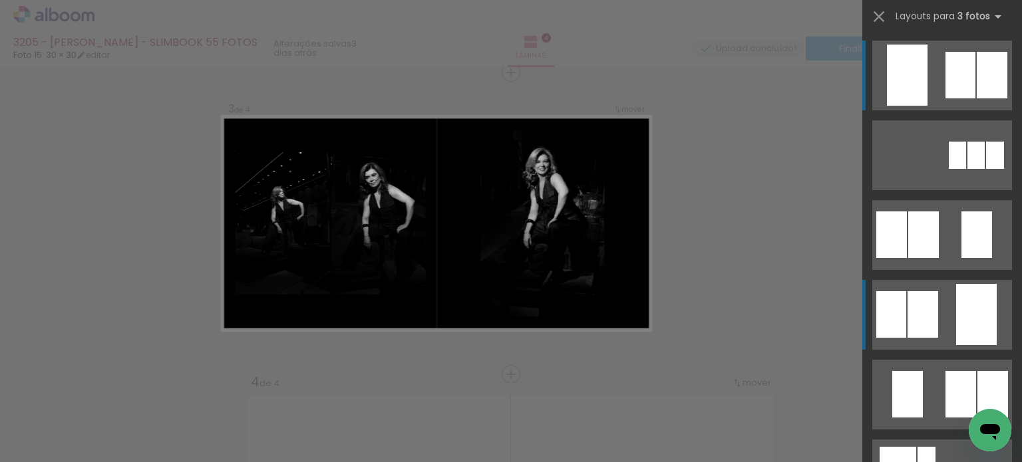
click at [964, 318] on div at bounding box center [976, 314] width 41 height 61
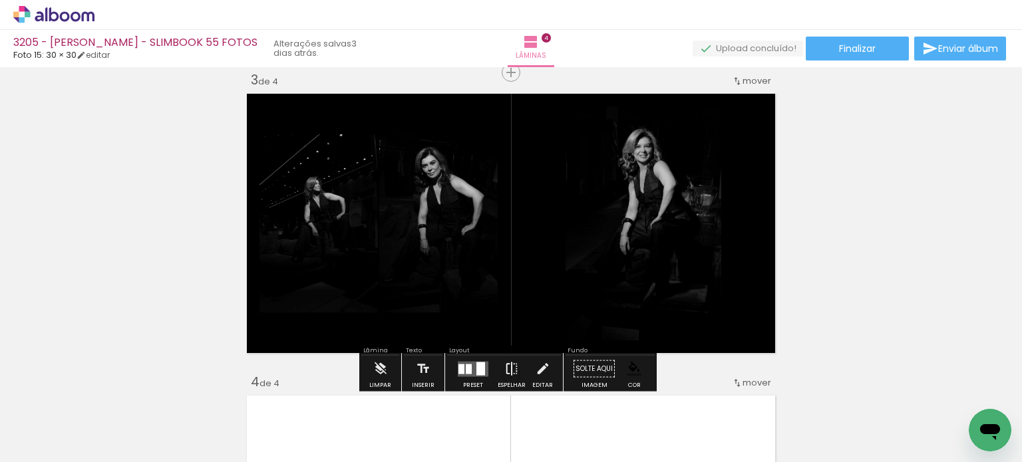
click at [500, 359] on paper-button "Espelhar" at bounding box center [511, 373] width 35 height 34
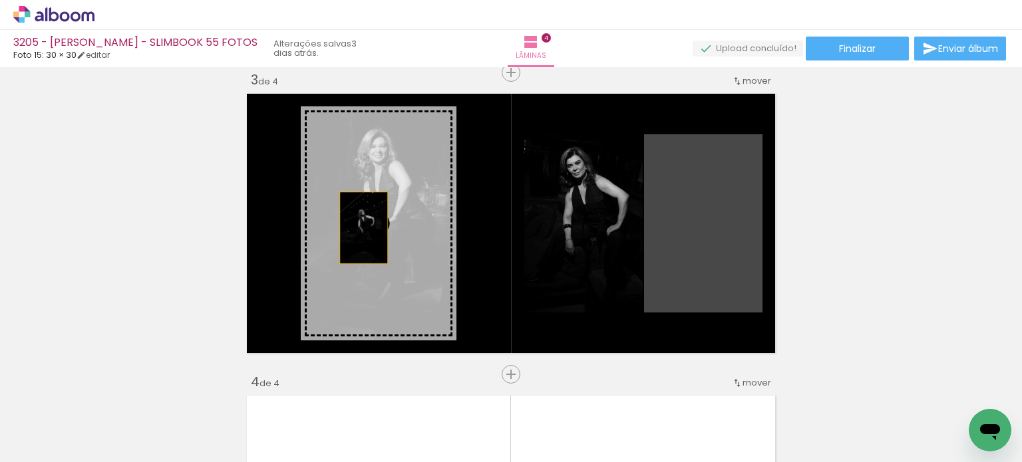
drag, startPoint x: 673, startPoint y: 226, endPoint x: 359, endPoint y: 228, distance: 314.7
click at [0, 0] on slot at bounding box center [0, 0] width 0 height 0
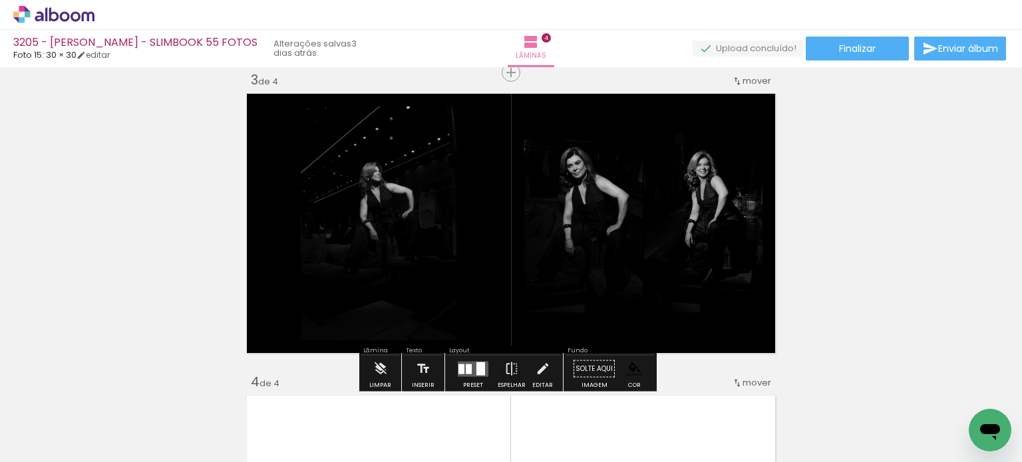
click at [802, 149] on div "Inserir lâmina 1 de 4 Inserir lâmina 2 de 4 Inserir lâmina 3 de 4 Inserir lâmin…" at bounding box center [511, 206] width 1022 height 1511
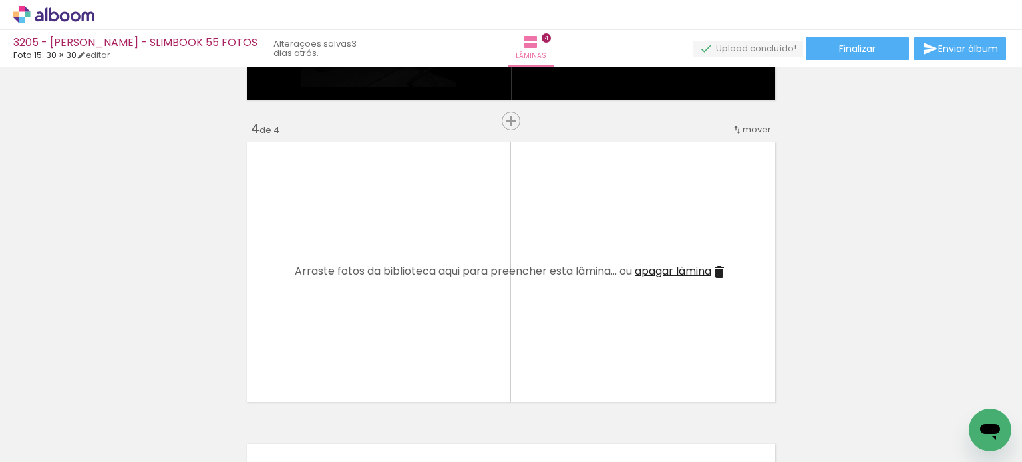
scroll to position [887, 0]
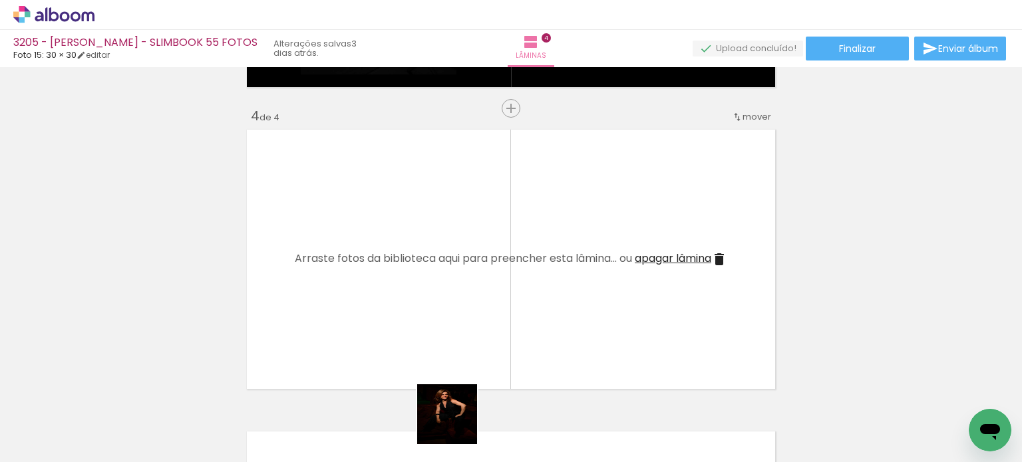
drag, startPoint x: 463, startPoint y: 432, endPoint x: 391, endPoint y: 386, distance: 85.3
click at [426, 251] on quentale-workspace at bounding box center [511, 231] width 1022 height 462
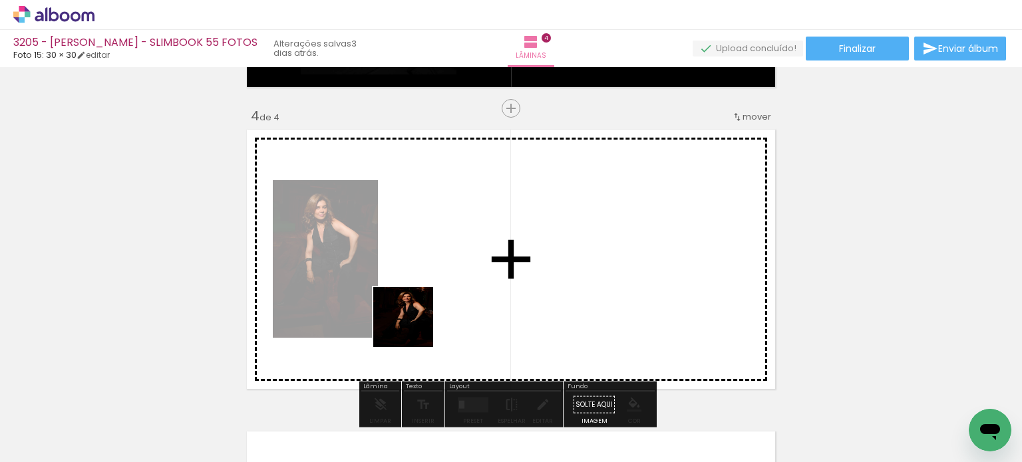
drag, startPoint x: 413, startPoint y: 327, endPoint x: 452, endPoint y: 379, distance: 64.7
click at [503, 192] on quentale-workspace at bounding box center [511, 231] width 1022 height 462
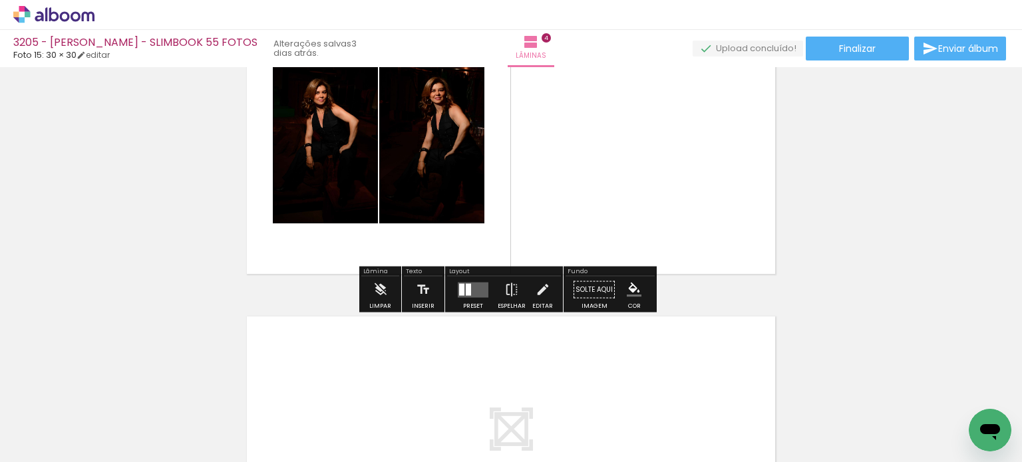
scroll to position [1020, 0]
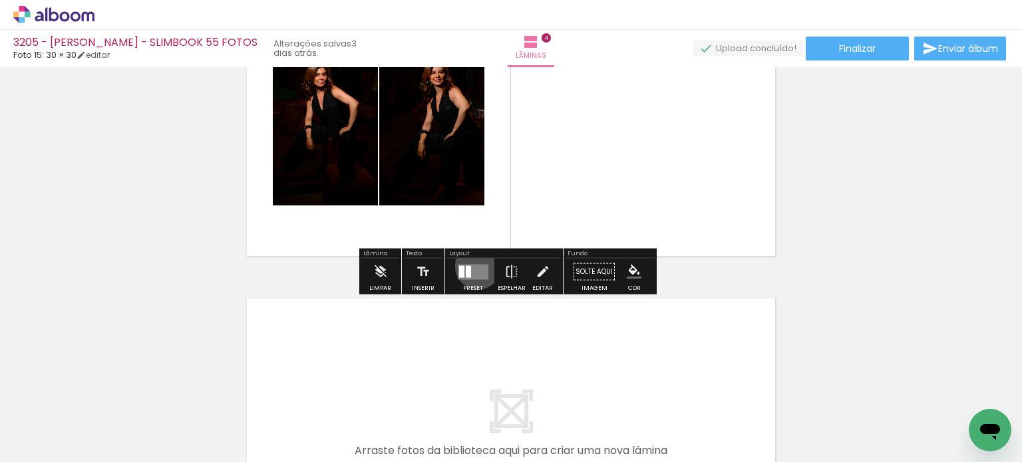
drag, startPoint x: 475, startPoint y: 265, endPoint x: 669, endPoint y: 238, distance: 195.5
click at [474, 265] on quentale-layouter at bounding box center [473, 271] width 31 height 15
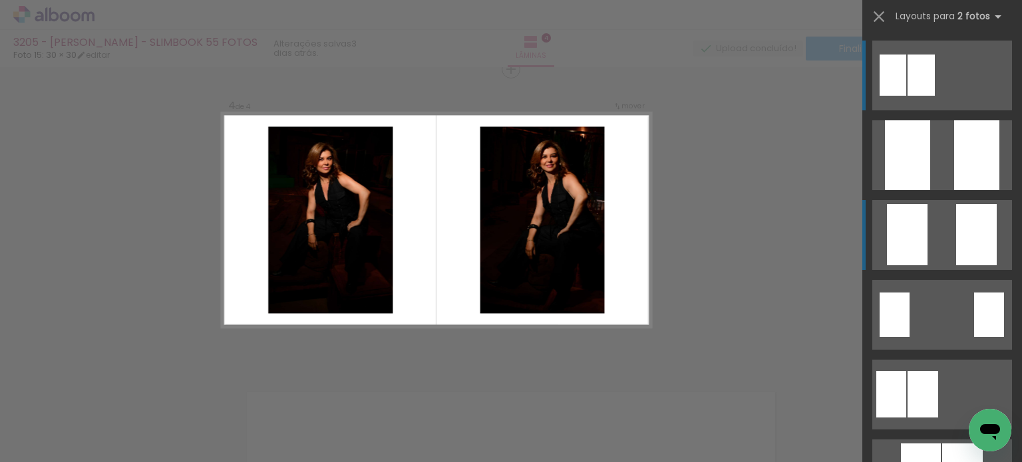
scroll to position [923, 0]
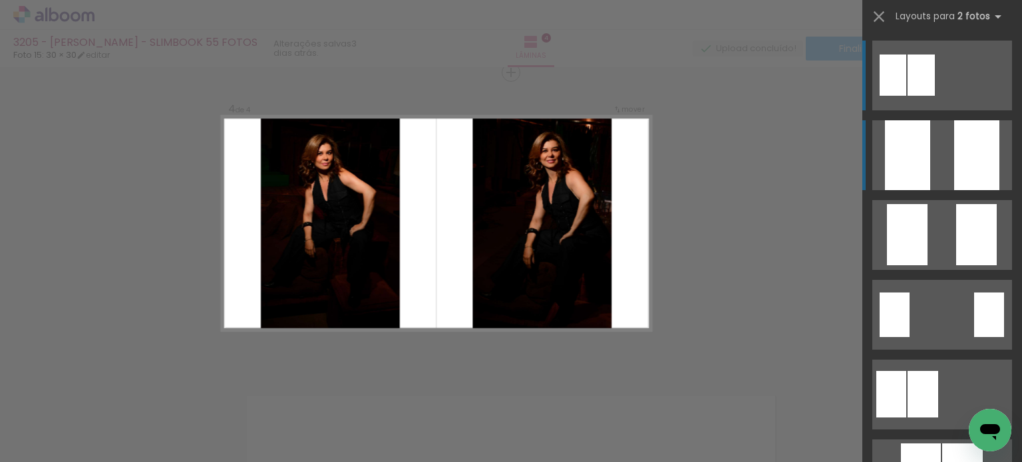
drag, startPoint x: 948, startPoint y: 162, endPoint x: 916, endPoint y: 194, distance: 44.7
click at [947, 166] on quentale-layouter at bounding box center [942, 155] width 140 height 70
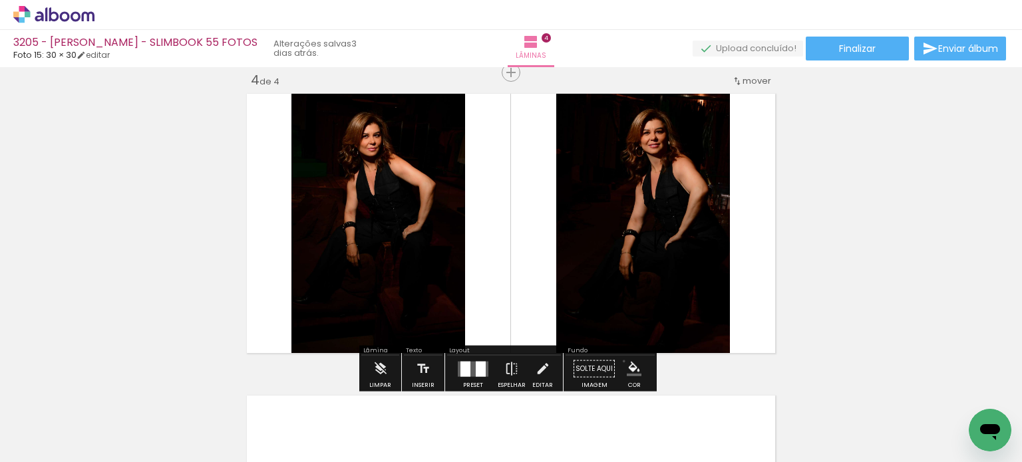
click at [621, 361] on paper-menu-button "#ffebee #ffcdd2 #ef9a9a #e57373 #ef5350 #f44336 #e53935 #d32f2f #c62828 #b71c1c…" at bounding box center [633, 369] width 25 height 25
click at [629, 359] on paper-menu-button "#ffebee #ffcdd2 #ef9a9a #e57373 #ef5350 #f44336 #e53935 #d32f2f #c62828 #b71c1c…" at bounding box center [633, 369] width 25 height 25
click at [627, 364] on iron-icon "color picker" at bounding box center [634, 369] width 15 height 15
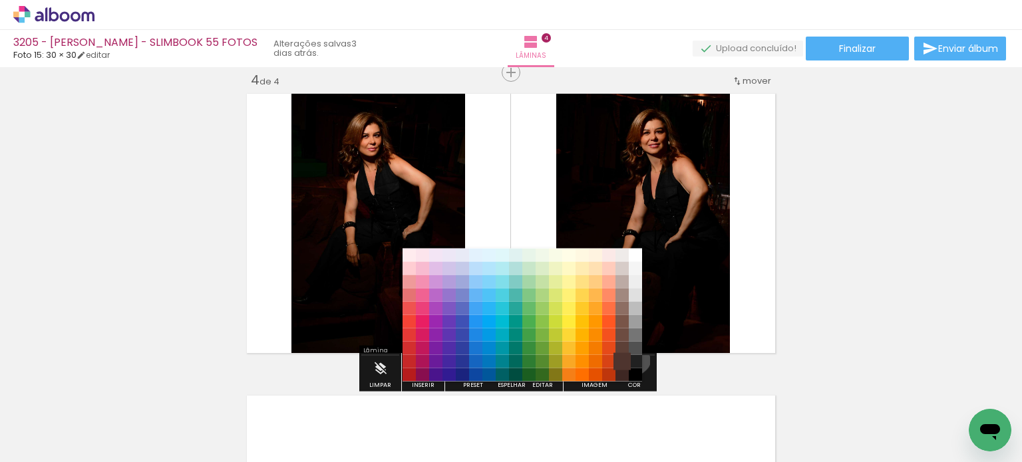
click at [627, 356] on paper-item "#4e342e" at bounding box center [621, 361] width 13 height 13
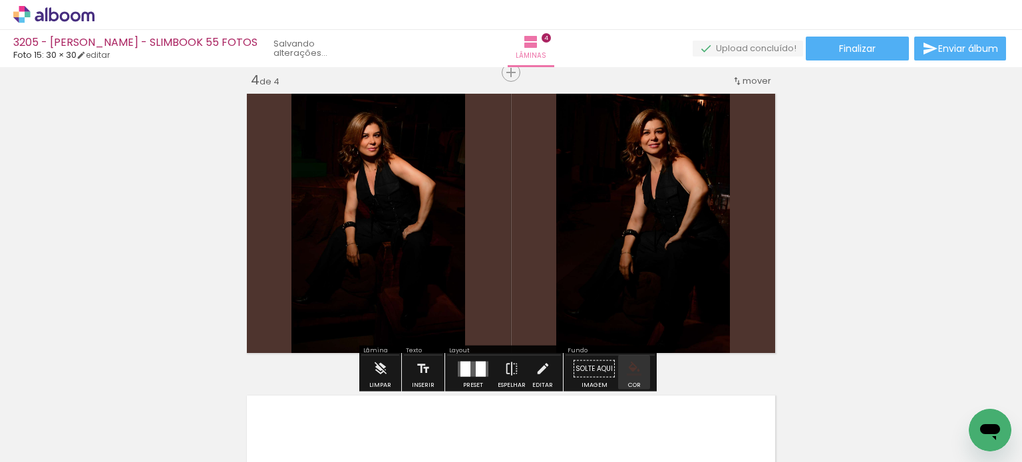
click at [635, 363] on iron-icon "color picker" at bounding box center [634, 369] width 15 height 15
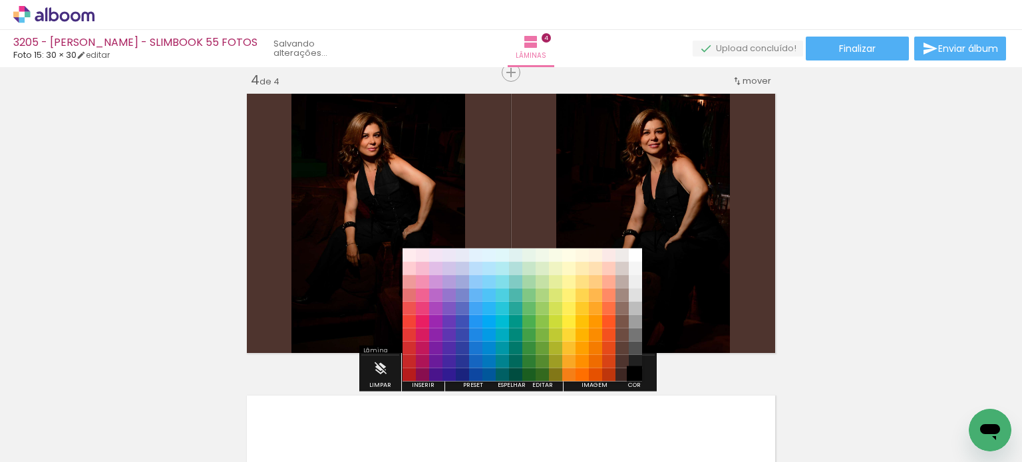
click at [631, 368] on paper-item "#000000" at bounding box center [635, 374] width 13 height 13
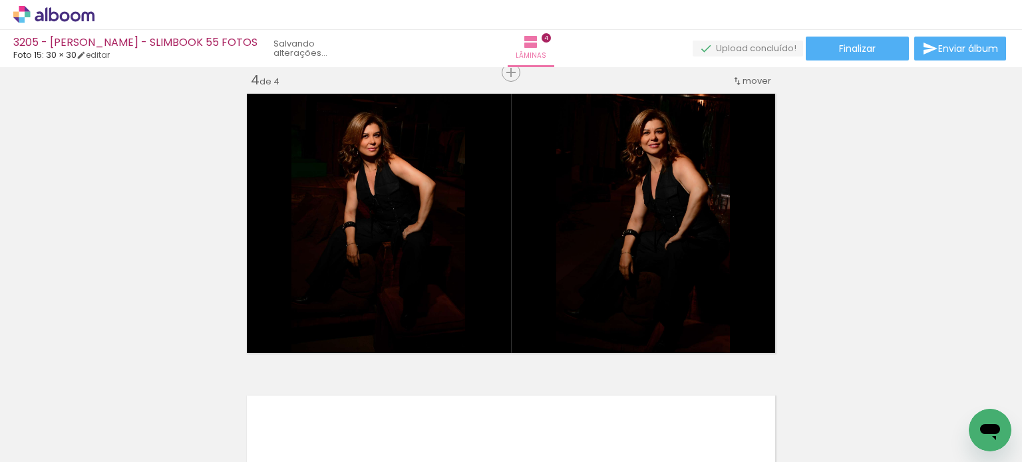
scroll to position [989, 0]
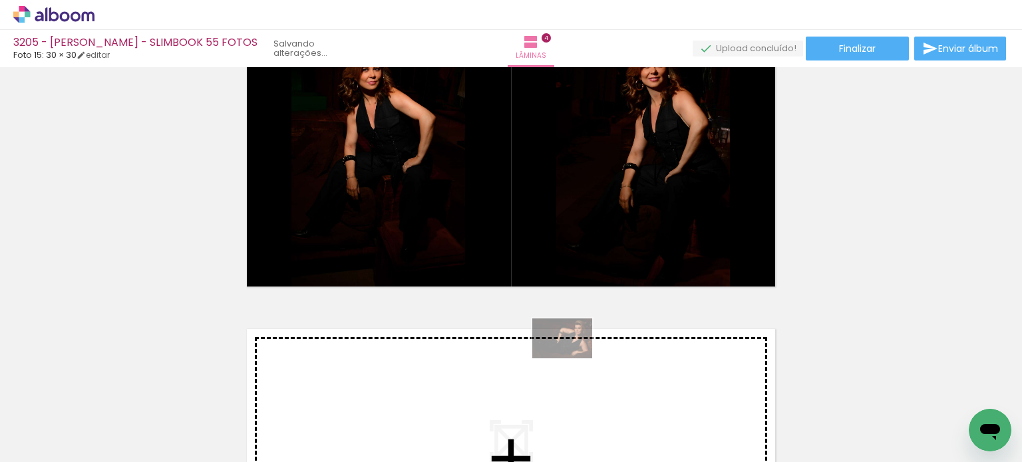
drag, startPoint x: 898, startPoint y: 415, endPoint x: 679, endPoint y: 397, distance: 219.6
click at [572, 359] on quentale-workspace at bounding box center [511, 231] width 1022 height 462
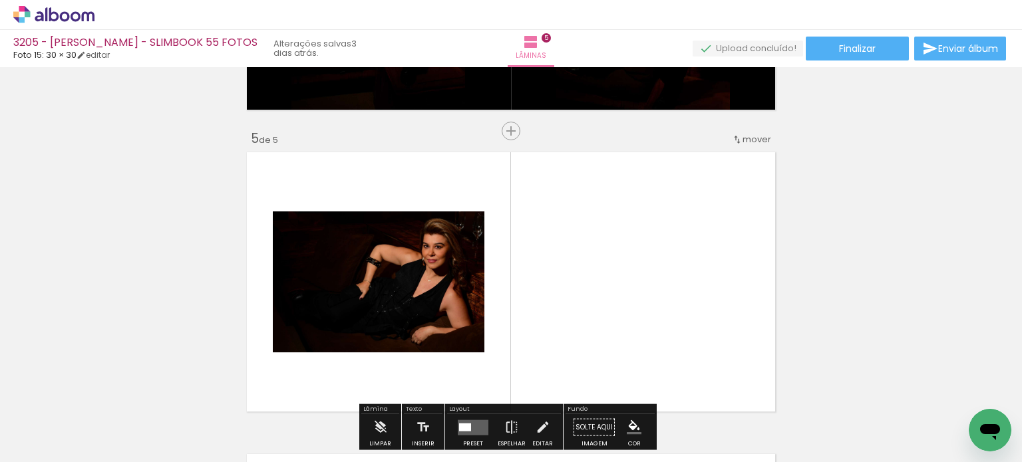
scroll to position [1158, 0]
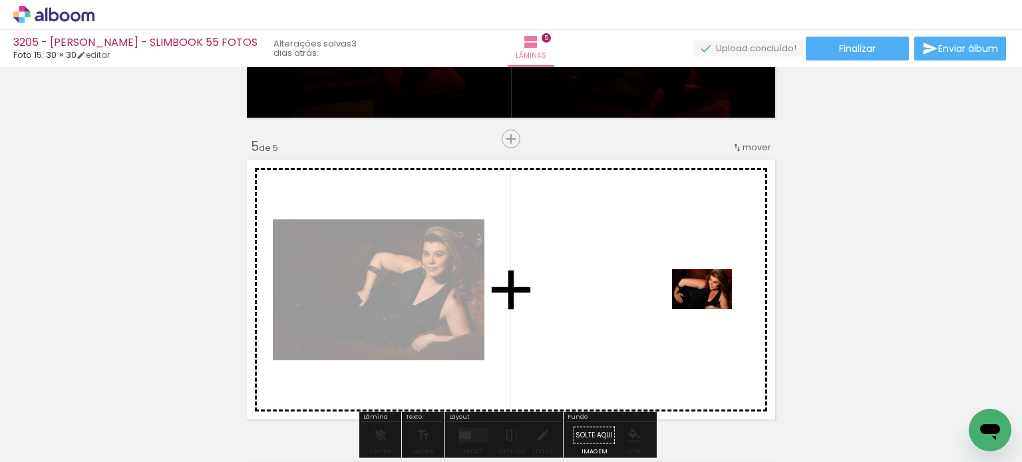
drag, startPoint x: 960, startPoint y: 403, endPoint x: 712, endPoint y: 311, distance: 264.8
click at [712, 311] on quentale-workspace at bounding box center [511, 231] width 1022 height 462
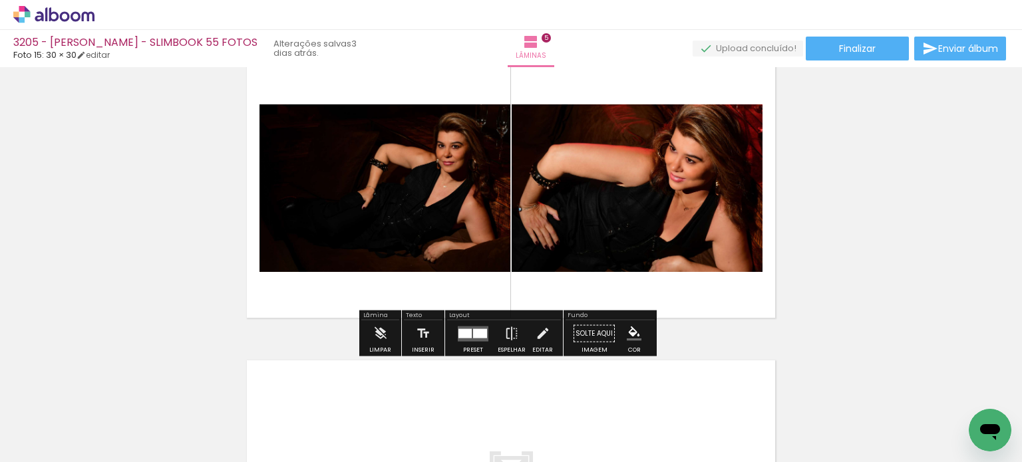
scroll to position [1291, 0]
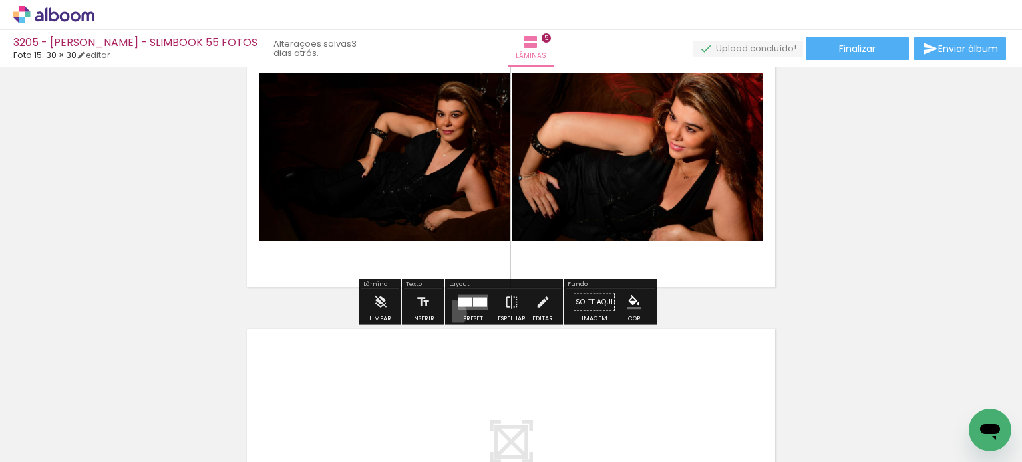
click at [452, 313] on paper-button "Preset" at bounding box center [473, 306] width 43 height 34
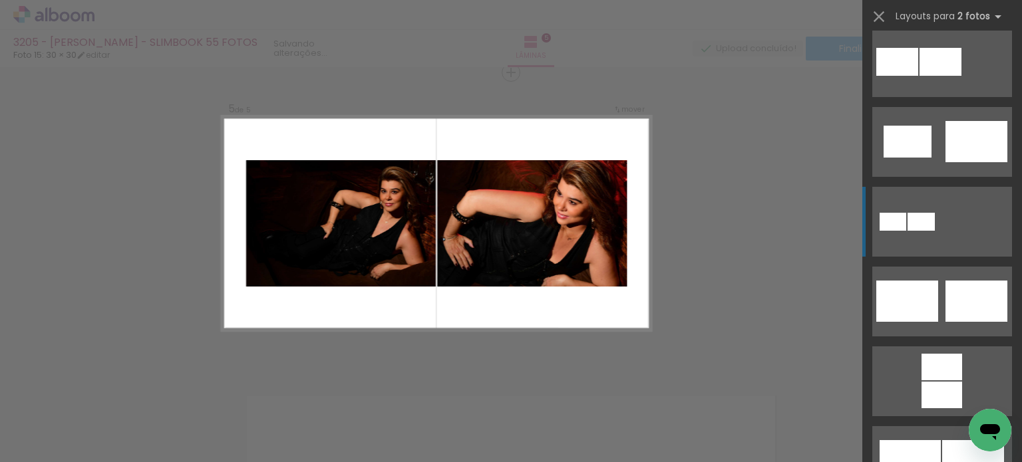
scroll to position [599, 0]
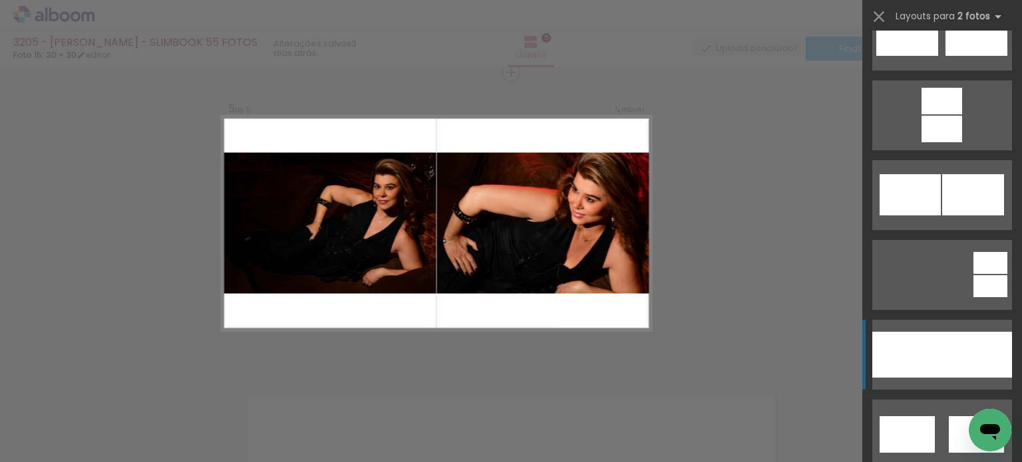
click at [953, 345] on div at bounding box center [977, 355] width 70 height 46
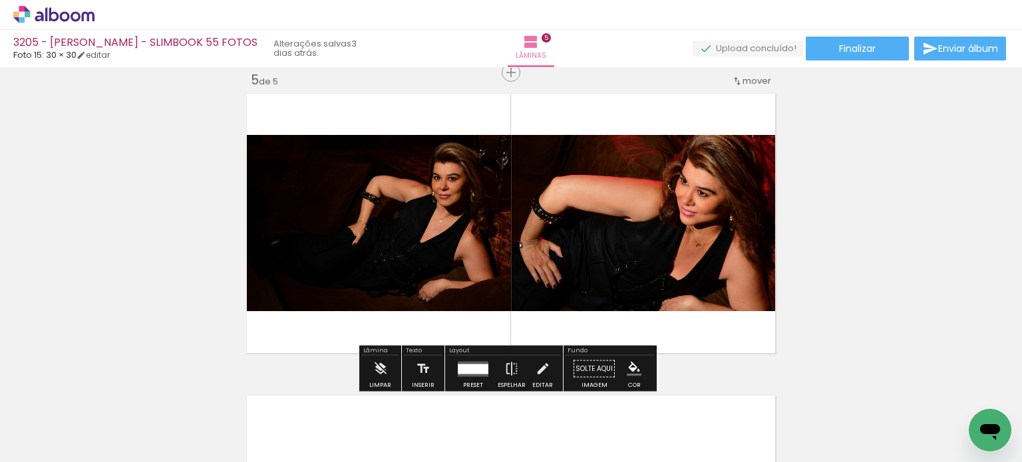
click at [631, 353] on div "Fundo" at bounding box center [610, 352] width 89 height 8
click at [633, 362] on iron-icon "color picker" at bounding box center [634, 369] width 15 height 15
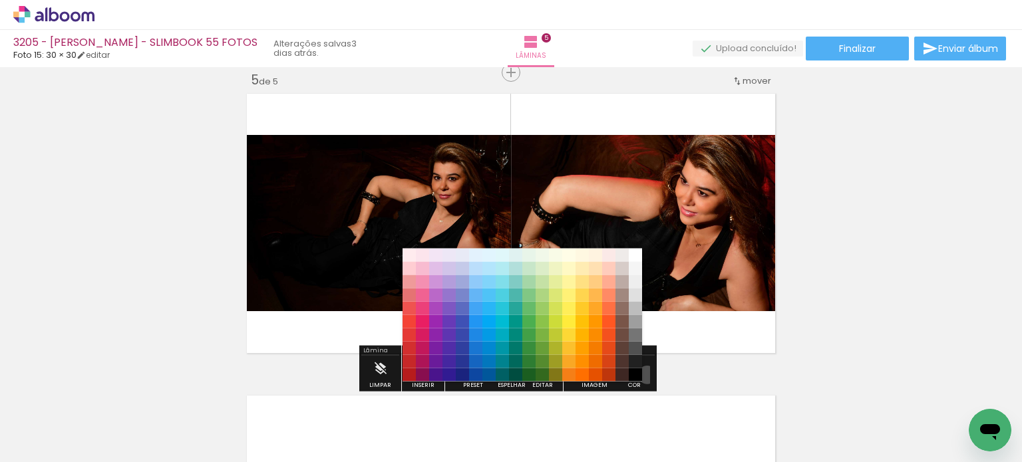
click at [642, 375] on paper-button "Cor" at bounding box center [634, 373] width 32 height 34
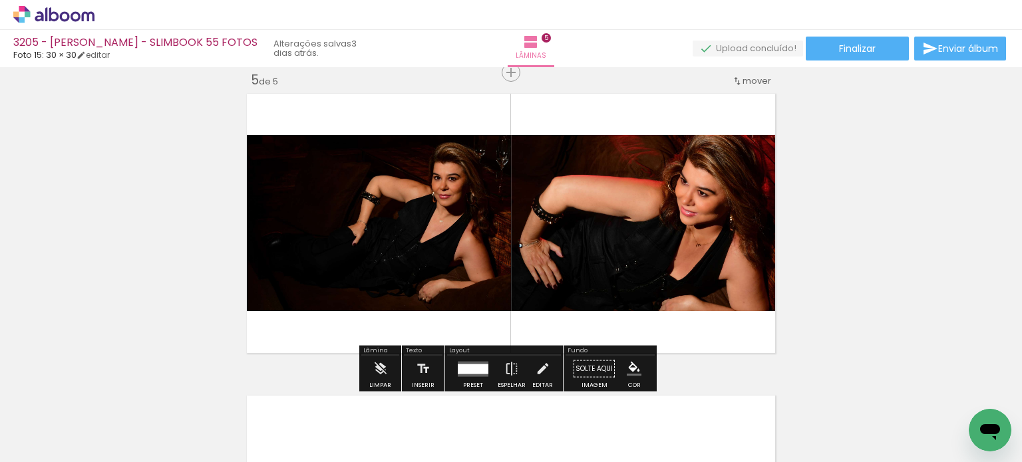
click at [631, 367] on iron-icon "color picker" at bounding box center [634, 369] width 15 height 15
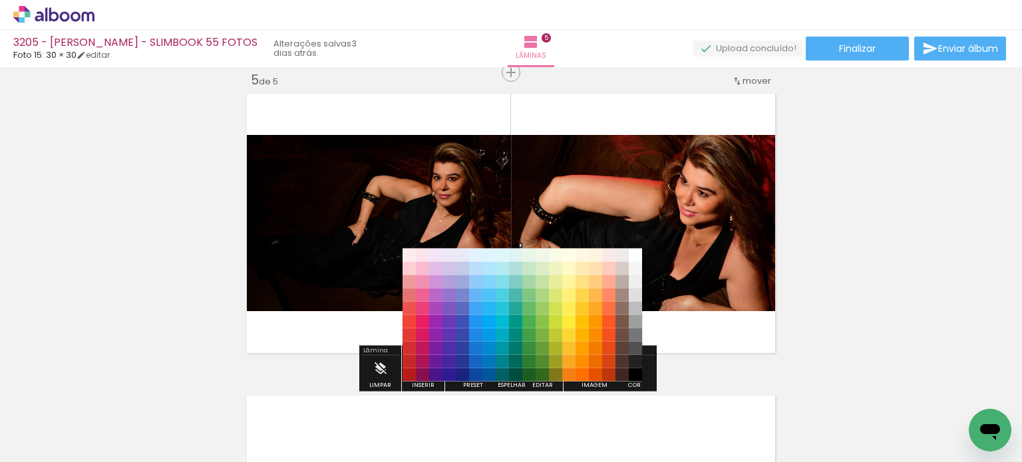
click at [633, 359] on paper-item "#212121" at bounding box center [635, 361] width 13 height 13
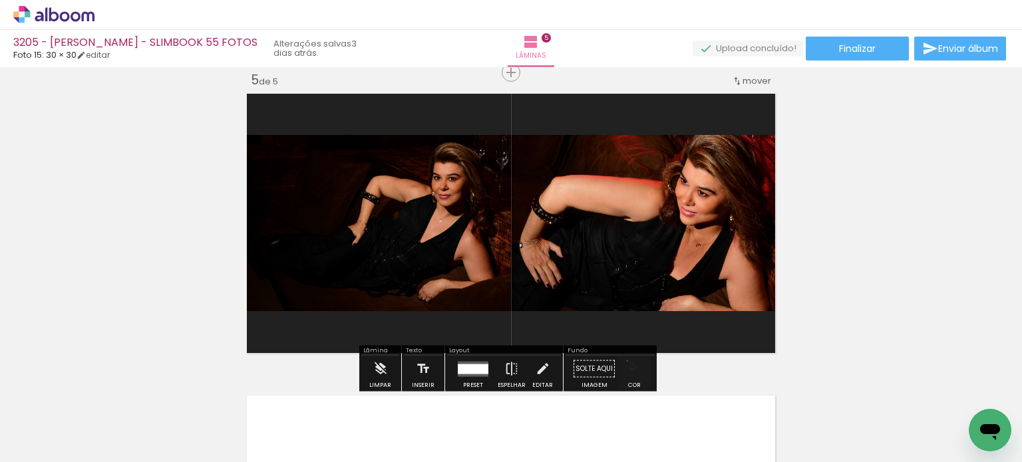
drag, startPoint x: 622, startPoint y: 361, endPoint x: 635, endPoint y: 375, distance: 19.3
click at [627, 362] on iron-icon "color picker" at bounding box center [634, 369] width 15 height 15
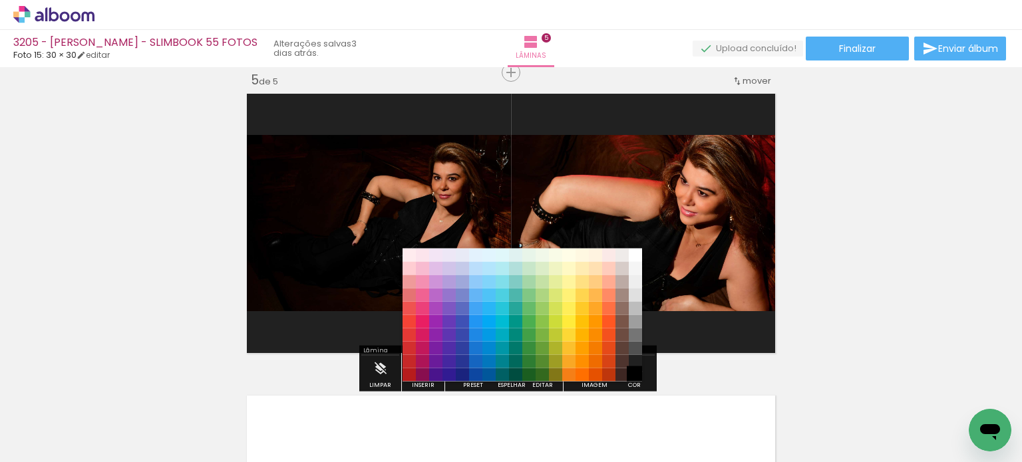
click at [636, 371] on paper-item "#000000" at bounding box center [635, 374] width 13 height 13
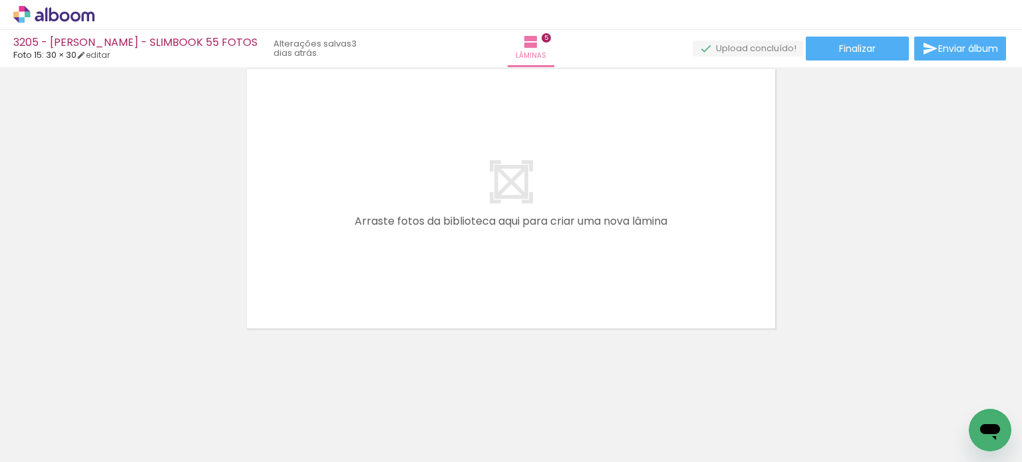
scroll to position [0, 0]
drag, startPoint x: 216, startPoint y: 420, endPoint x: 285, endPoint y: 422, distance: 69.9
click at [312, 258] on quentale-workspace at bounding box center [511, 231] width 1022 height 462
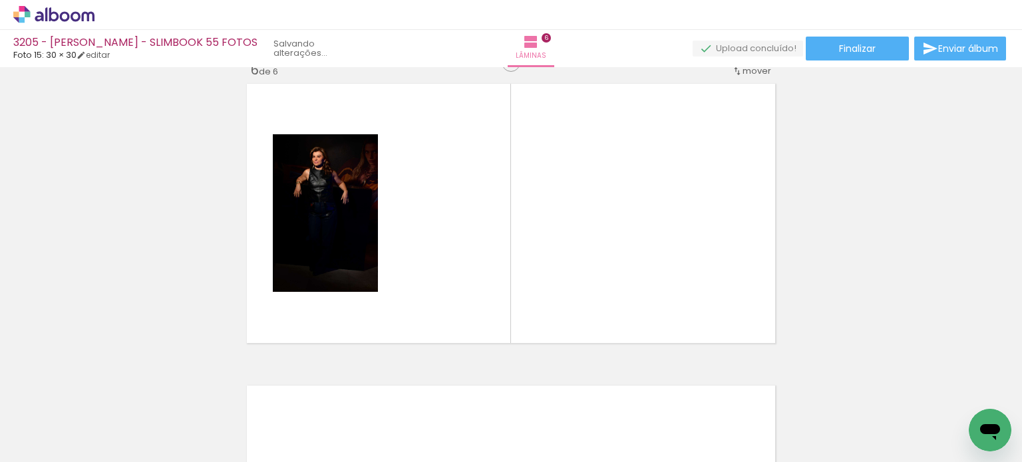
scroll to position [1528, 0]
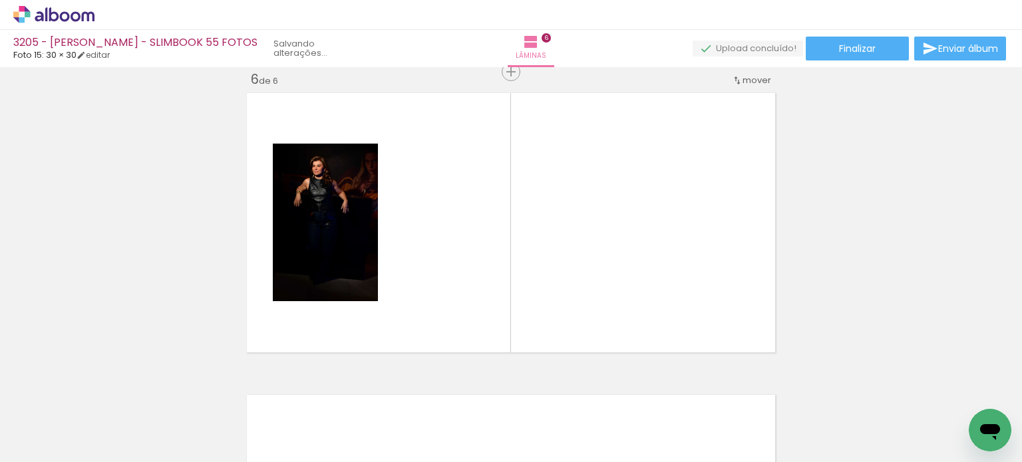
drag, startPoint x: 281, startPoint y: 426, endPoint x: 444, endPoint y: 433, distance: 163.2
click at [368, 206] on quentale-workspace at bounding box center [511, 231] width 1022 height 462
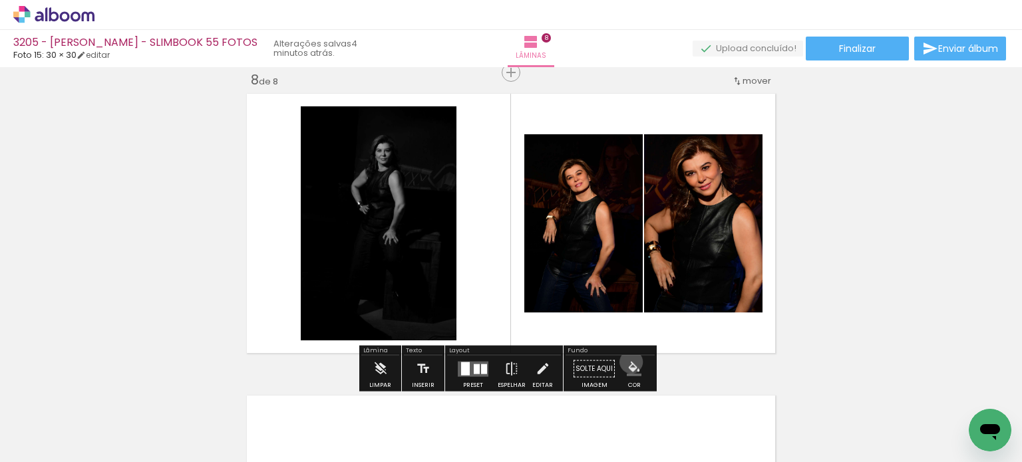
click at [627, 362] on iron-icon "color picker" at bounding box center [634, 369] width 15 height 15
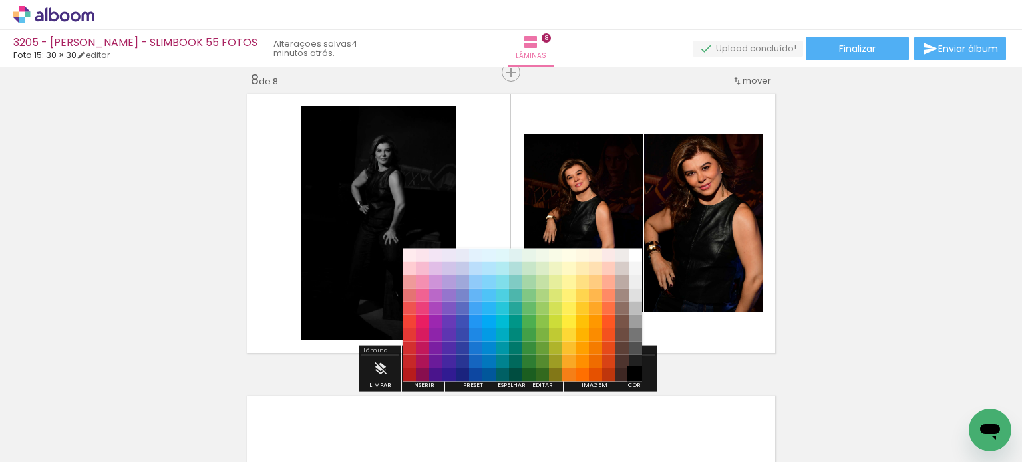
click at [635, 375] on paper-item "#000000" at bounding box center [635, 374] width 13 height 13
click at [633, 359] on paper-item "#212121" at bounding box center [635, 361] width 13 height 13
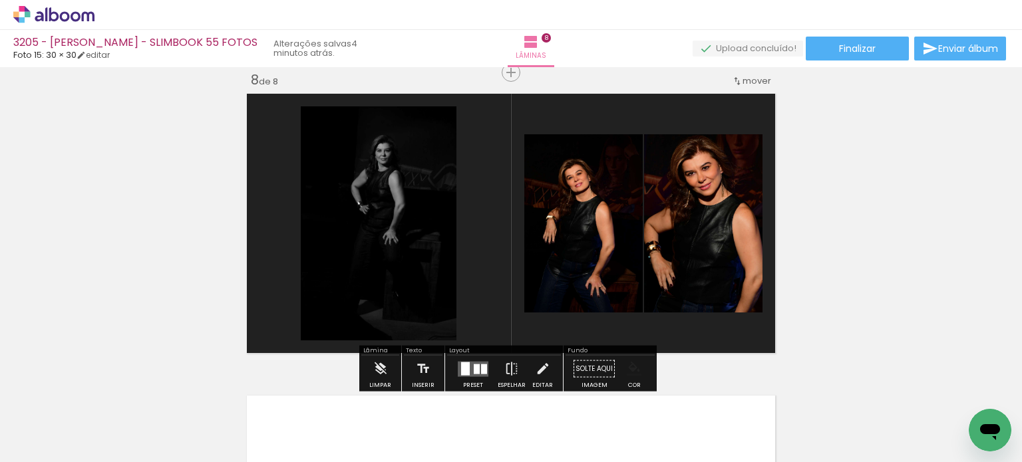
click at [633, 365] on paper-menu-button "#ffebee #ffcdd2 #ef9a9a #e57373 #ef5350 #f44336 #e53935 #d32f2f #c62828 #b71c1c…" at bounding box center [633, 369] width 25 height 25
click at [627, 369] on iron-icon "color picker" at bounding box center [634, 369] width 15 height 15
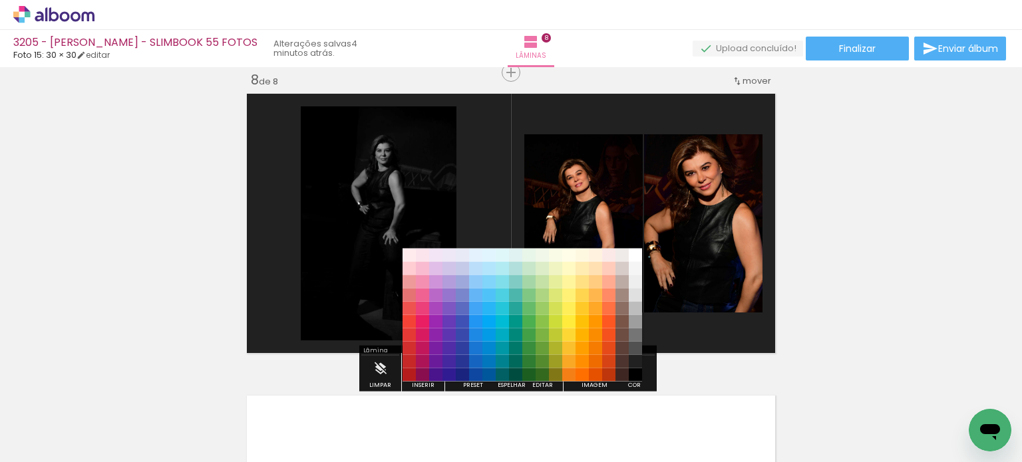
click at [629, 372] on paper-item "#000000" at bounding box center [635, 374] width 13 height 13
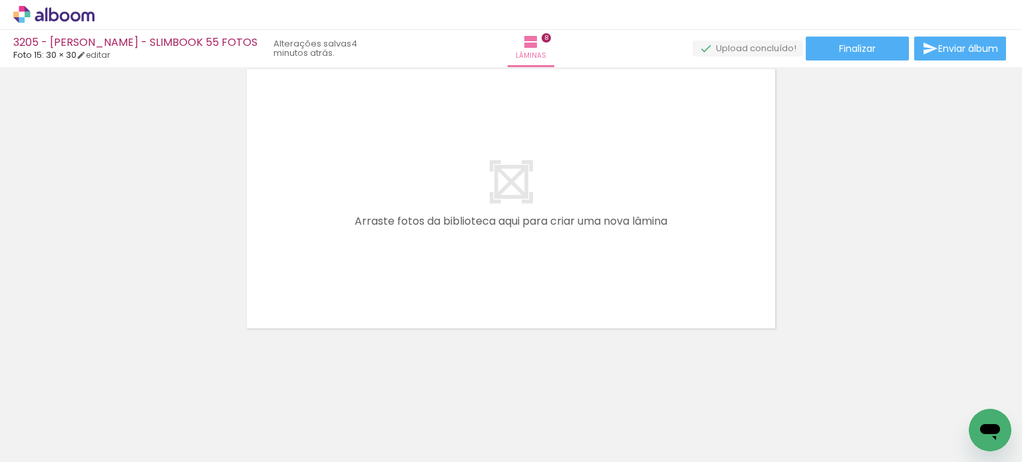
scroll to position [2392, 0]
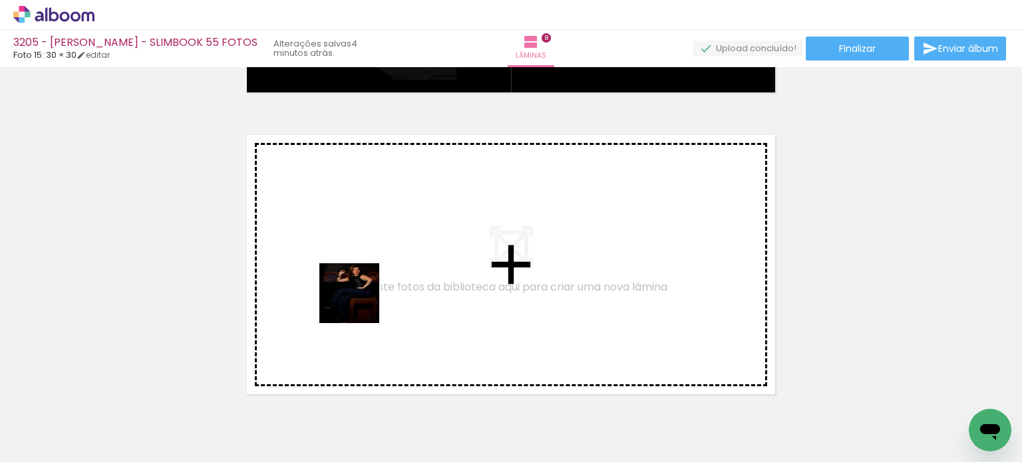
drag, startPoint x: 232, startPoint y: 412, endPoint x: 359, endPoint y: 303, distance: 167.6
click at [359, 303] on quentale-workspace at bounding box center [511, 231] width 1022 height 462
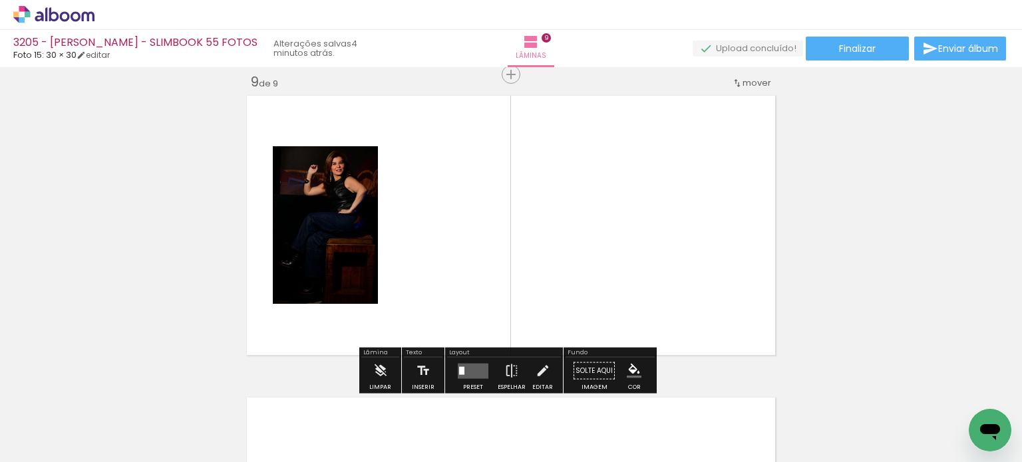
scroll to position [2433, 0]
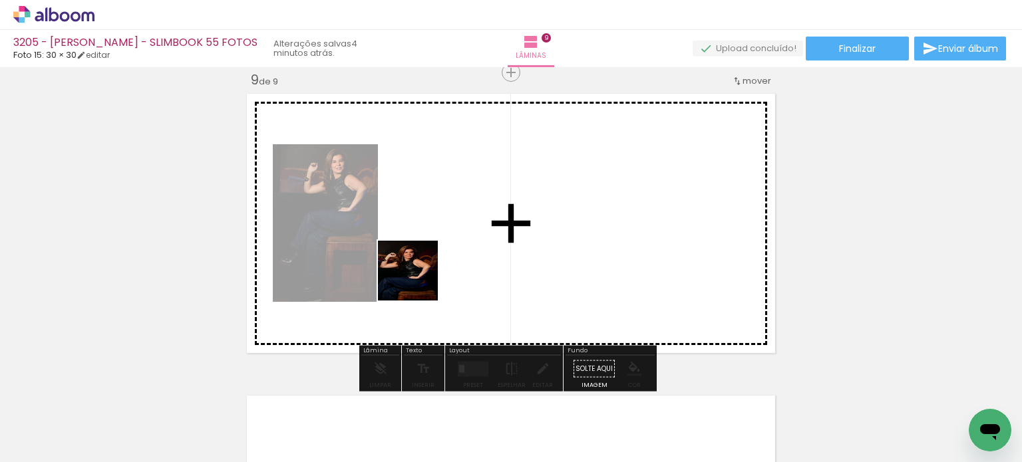
drag, startPoint x: 315, startPoint y: 409, endPoint x: 418, endPoint y: 280, distance: 164.3
click at [418, 280] on quentale-workspace at bounding box center [511, 231] width 1022 height 462
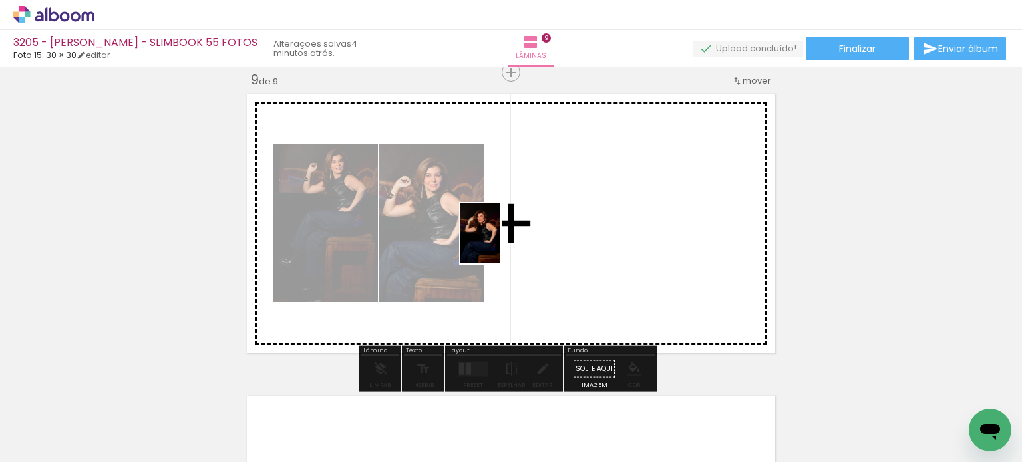
drag, startPoint x: 378, startPoint y: 420, endPoint x: 500, endPoint y: 244, distance: 214.6
click at [500, 244] on quentale-workspace at bounding box center [511, 231] width 1022 height 462
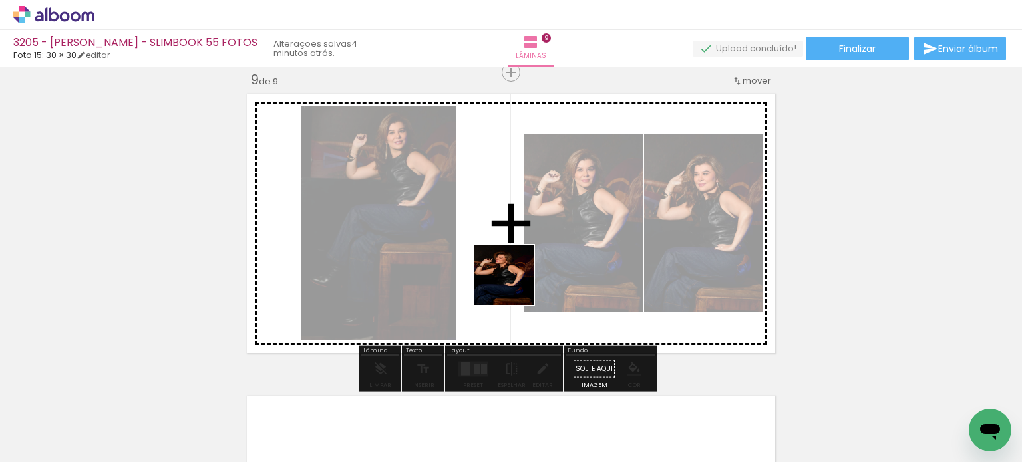
drag, startPoint x: 461, startPoint y: 397, endPoint x: 514, endPoint y: 285, distance: 123.5
click at [514, 285] on quentale-workspace at bounding box center [511, 231] width 1022 height 462
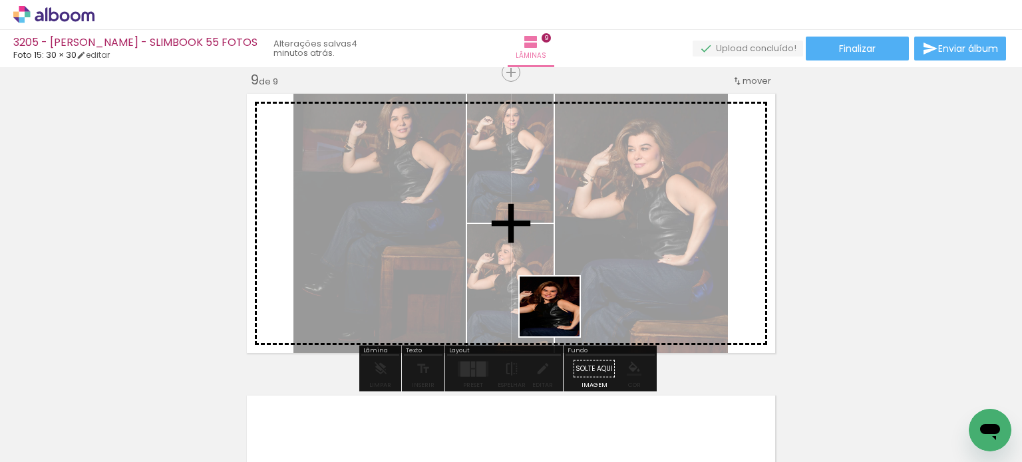
drag, startPoint x: 548, startPoint y: 357, endPoint x: 579, endPoint y: 241, distance: 119.9
click at [579, 241] on quentale-workspace at bounding box center [511, 231] width 1022 height 462
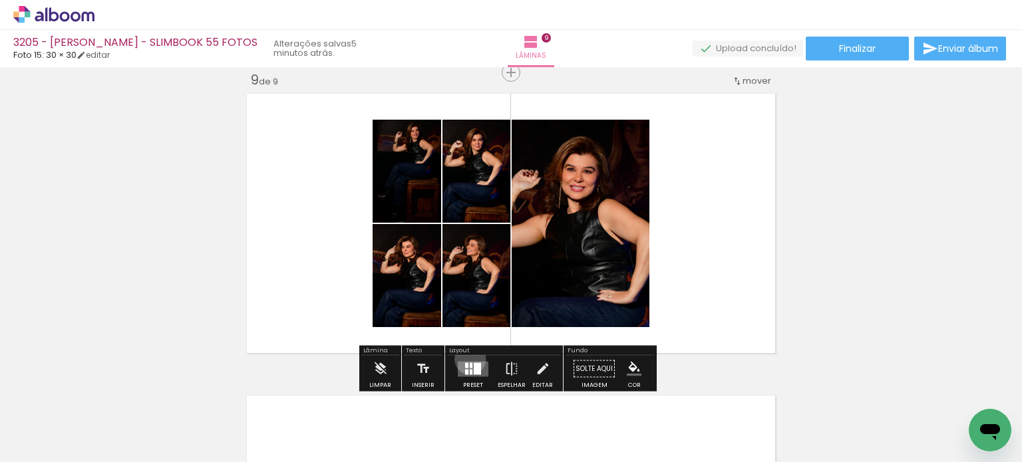
click at [467, 359] on div at bounding box center [473, 369] width 36 height 27
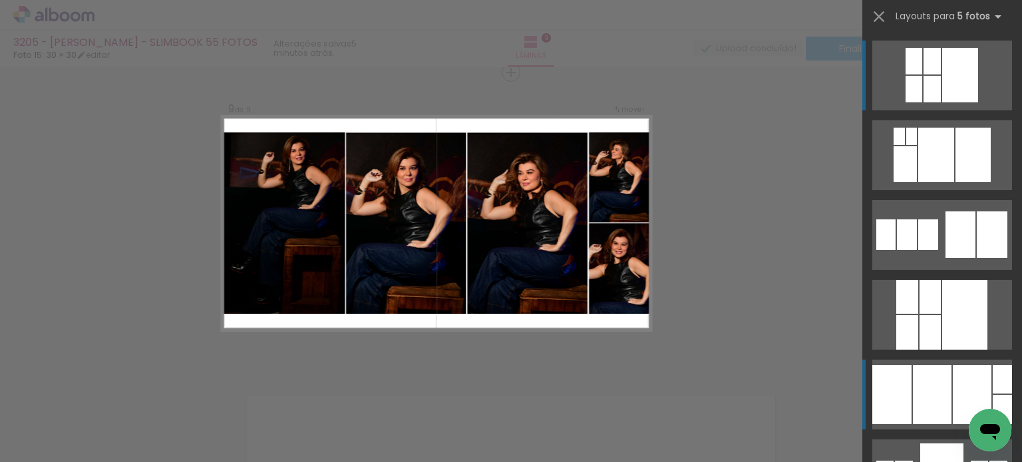
click at [942, 381] on div at bounding box center [932, 394] width 39 height 59
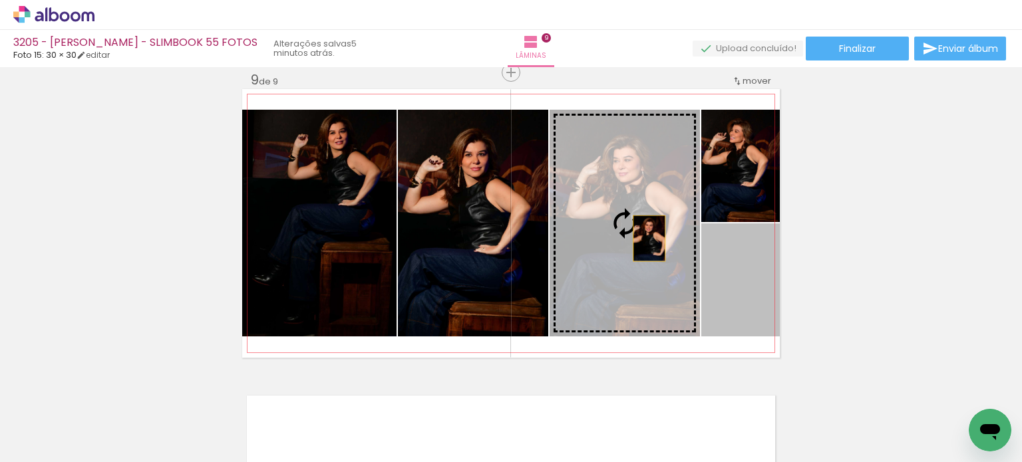
drag, startPoint x: 734, startPoint y: 295, endPoint x: 645, endPoint y: 238, distance: 105.9
click at [0, 0] on slot at bounding box center [0, 0] width 0 height 0
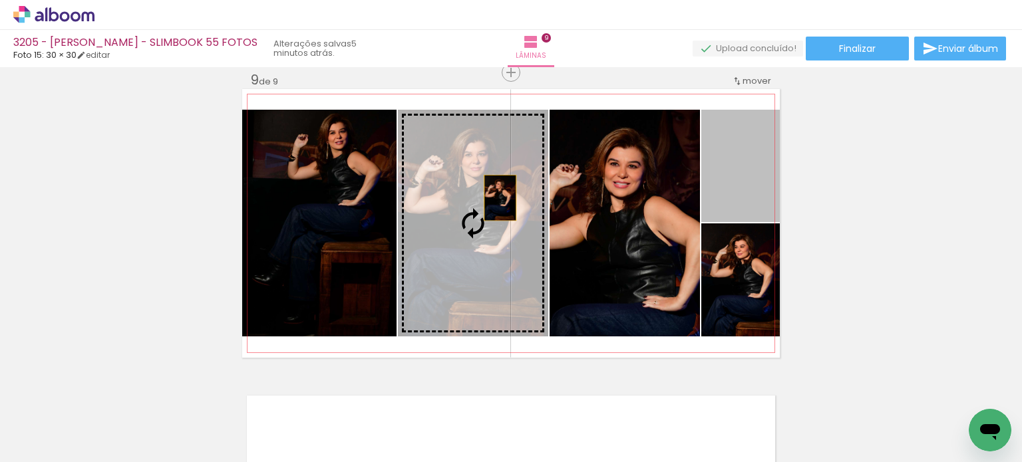
drag, startPoint x: 728, startPoint y: 199, endPoint x: 486, endPoint y: 200, distance: 242.2
click at [0, 0] on slot at bounding box center [0, 0] width 0 height 0
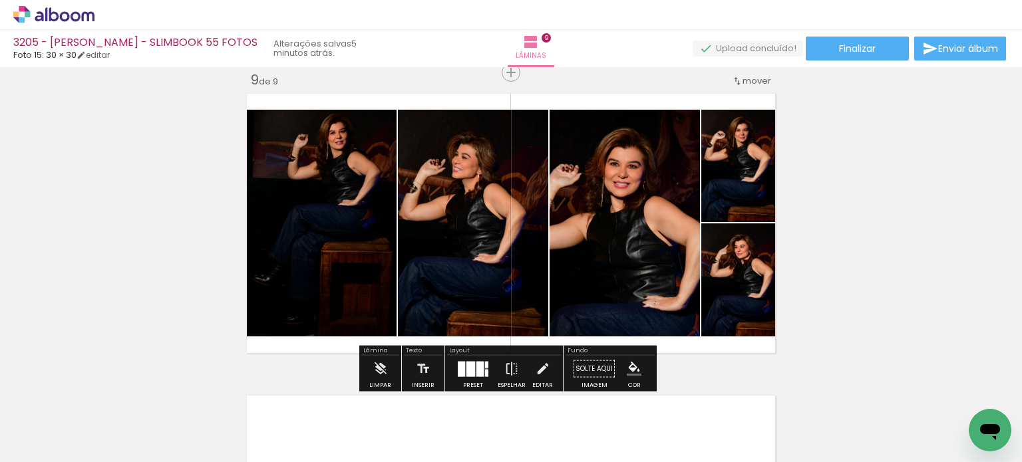
click at [770, 202] on quentale-photo at bounding box center [740, 166] width 79 height 112
click at [632, 362] on iron-icon "color picker" at bounding box center [634, 369] width 15 height 15
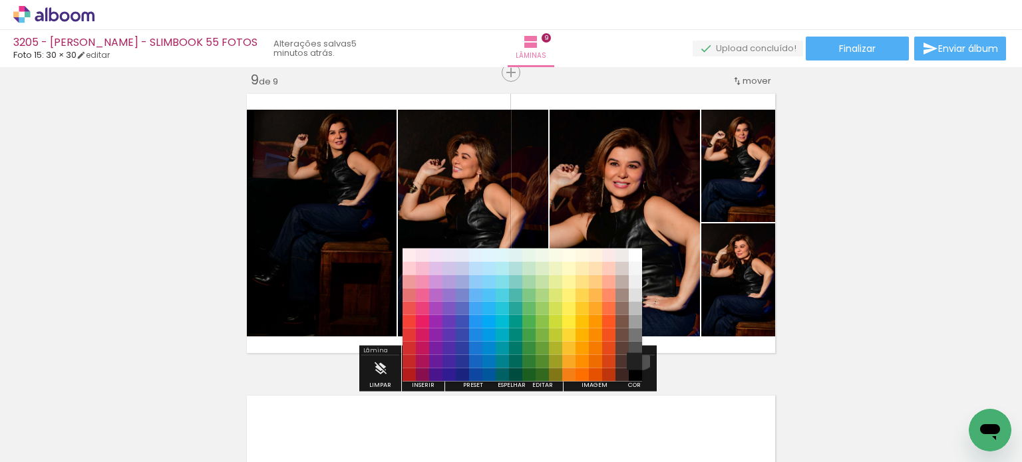
click at [635, 356] on paper-item "#212121" at bounding box center [635, 361] width 13 height 13
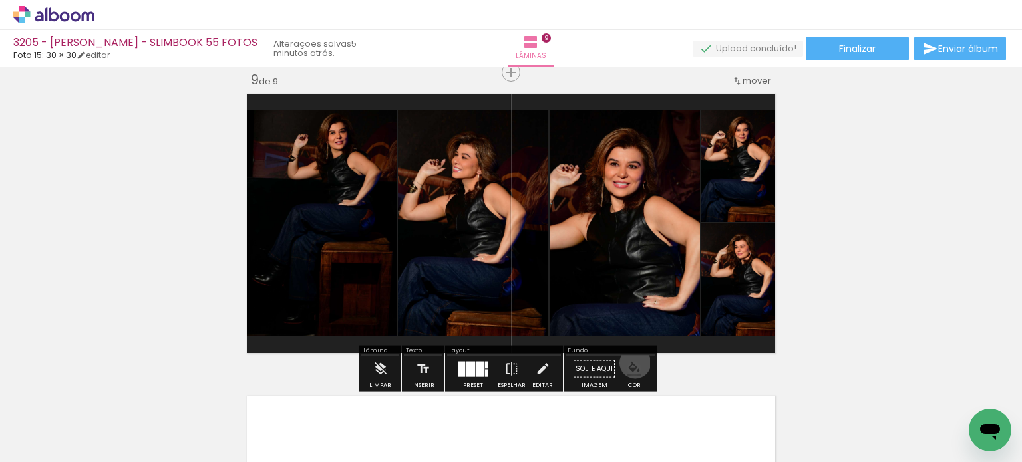
click at [630, 362] on iron-icon "color picker" at bounding box center [634, 369] width 15 height 15
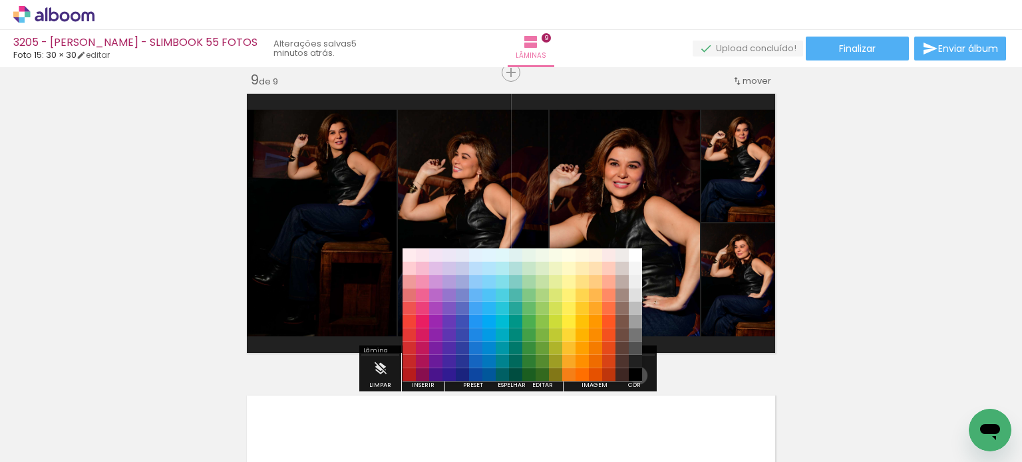
drag, startPoint x: 634, startPoint y: 375, endPoint x: 681, endPoint y: 375, distance: 47.2
click at [634, 376] on paper-item "#000000" at bounding box center [635, 374] width 13 height 13
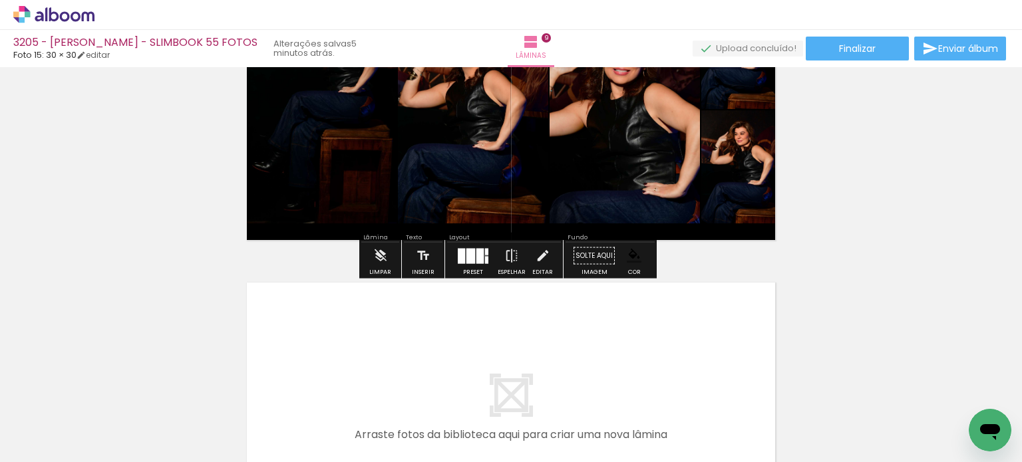
scroll to position [2699, 0]
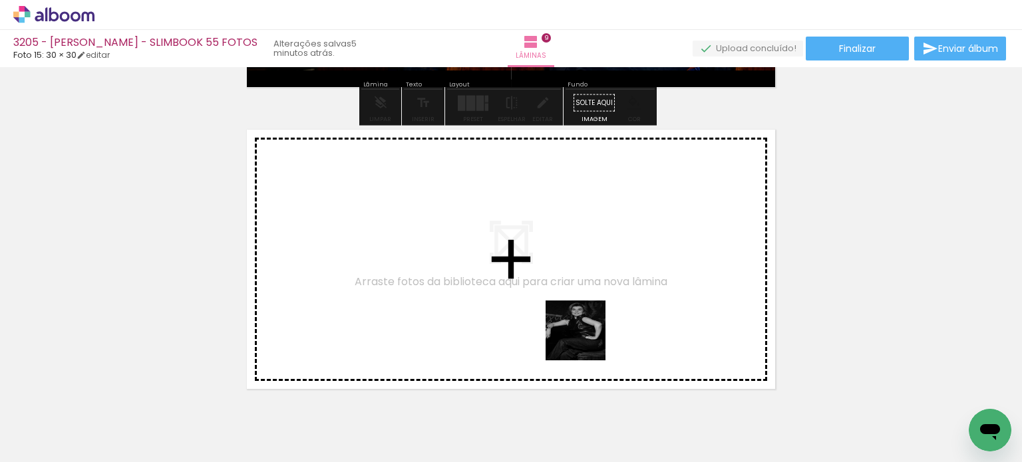
drag, startPoint x: 599, startPoint y: 399, endPoint x: 585, endPoint y: 341, distance: 59.4
click at [585, 341] on quentale-workspace at bounding box center [511, 231] width 1022 height 462
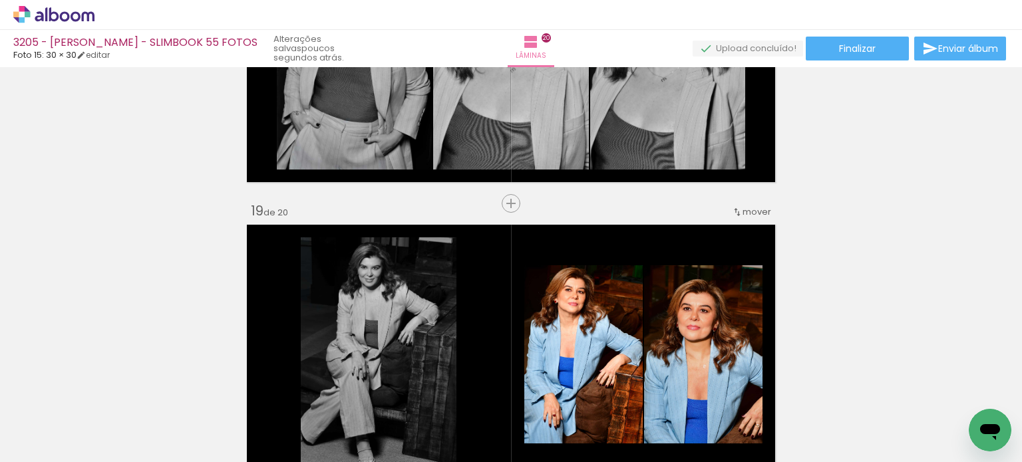
scroll to position [0, 3338]
click at [854, 53] on span "Finalizar" at bounding box center [857, 48] width 37 height 9
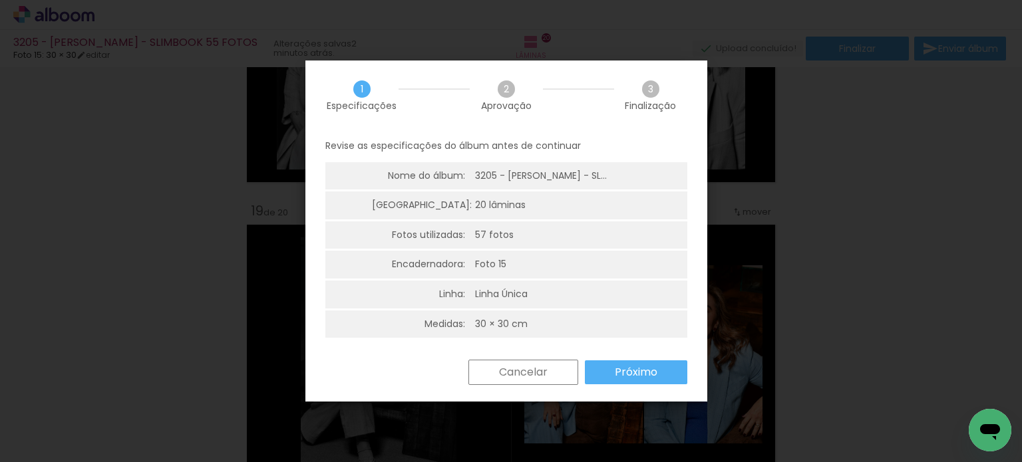
click at [0, 0] on slot "Próximo" at bounding box center [0, 0] width 0 height 0
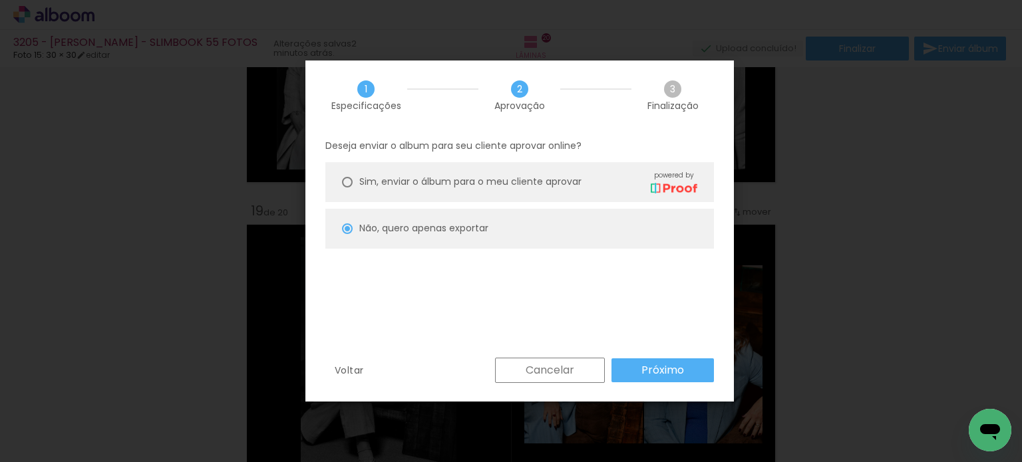
click at [0, 0] on slot "Próximo" at bounding box center [0, 0] width 0 height 0
type input "Alta, 300 DPI"
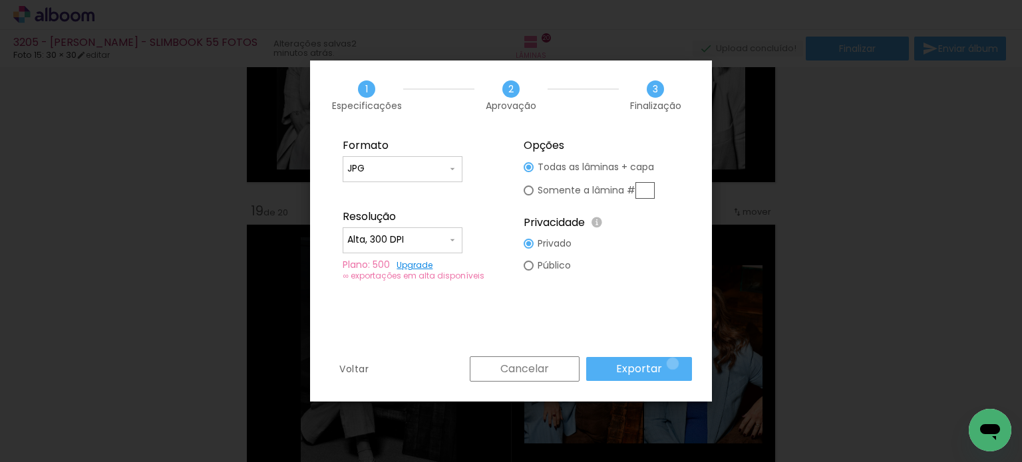
click at [675, 364] on paper-button "Exportar" at bounding box center [639, 369] width 106 height 24
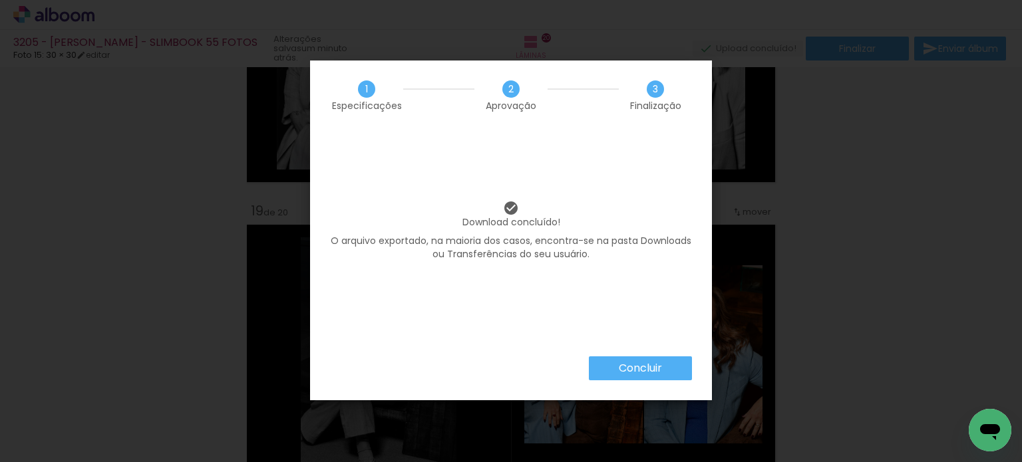
click at [675, 364] on paper-button "Concluir" at bounding box center [640, 369] width 103 height 24
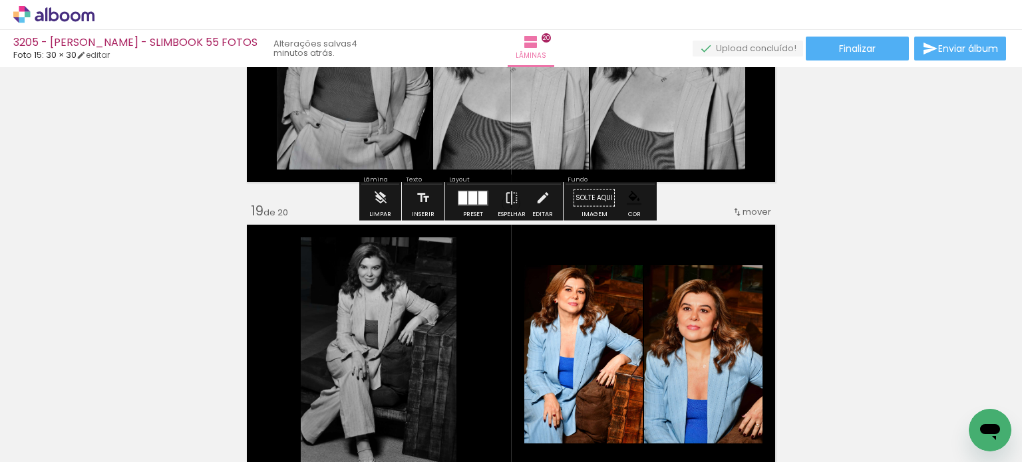
scroll to position [0, 3338]
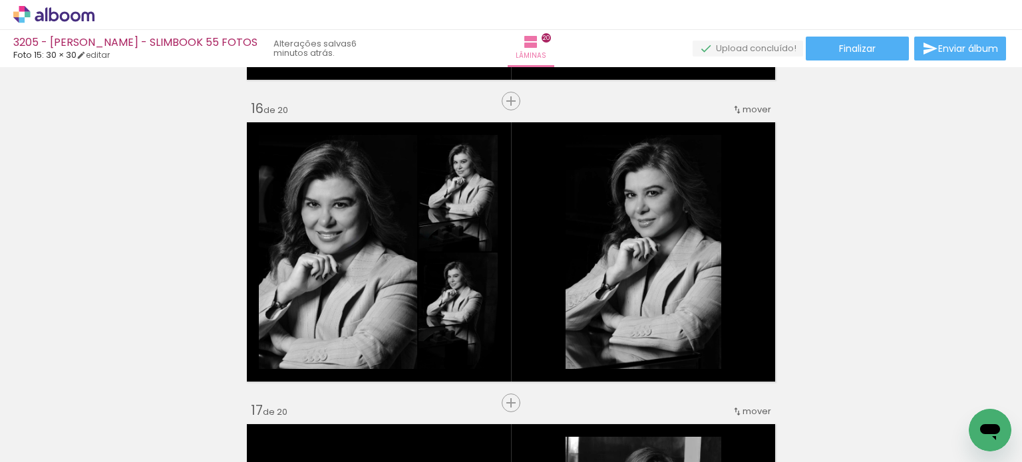
scroll to position [5323, 0]
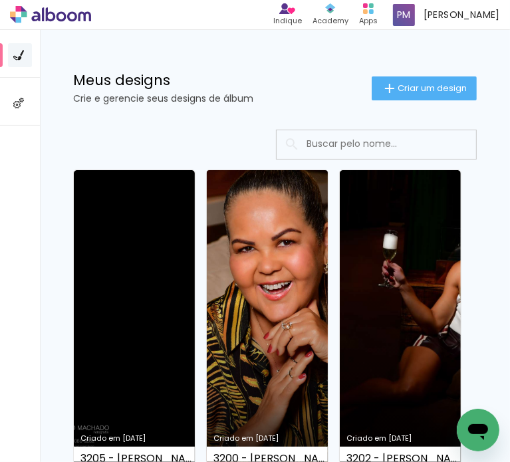
click at [253, 276] on link "Criado em [DATE]" at bounding box center [267, 326] width 121 height 312
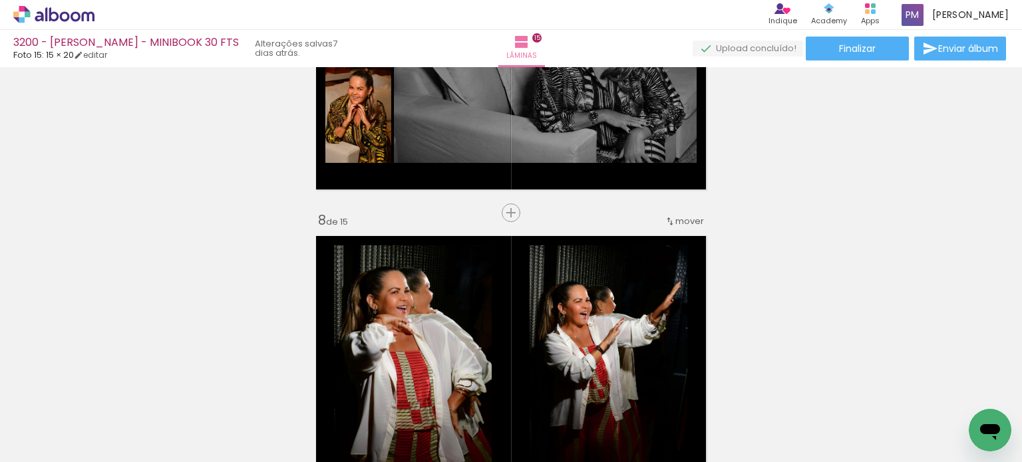
scroll to position [1996, 0]
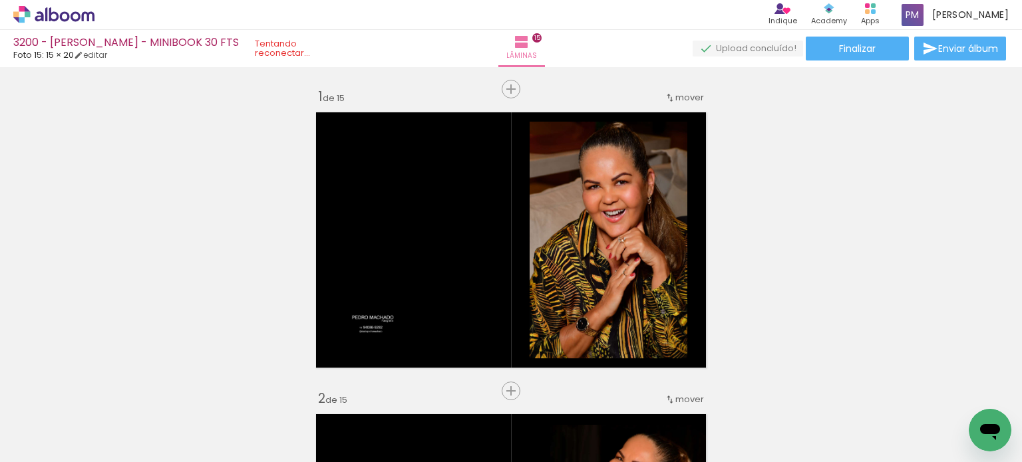
scroll to position [1996, 0]
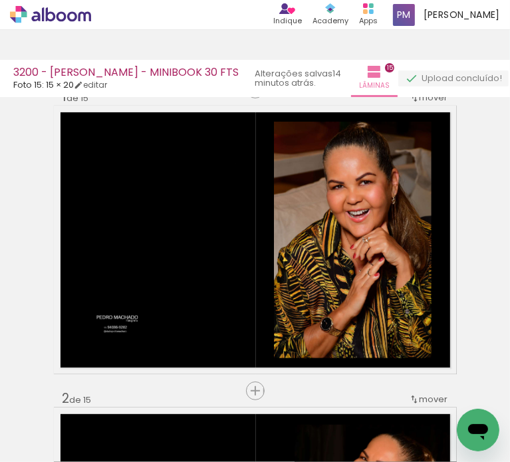
scroll to position [1996, 0]
